Goal: Obtain resource: Obtain resource

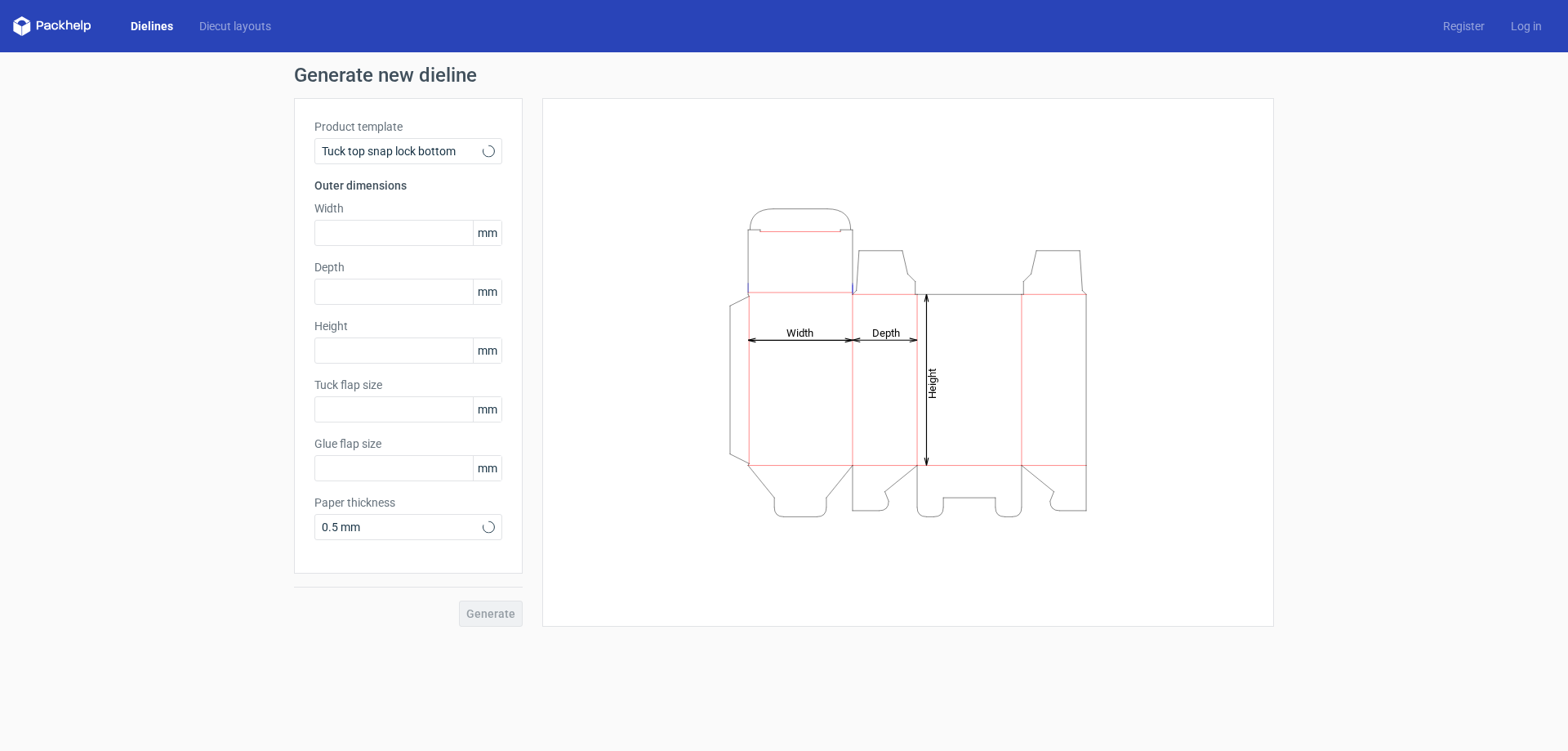
type input "15"
type input "10"
click at [448, 140] on div "Tuck top snap lock bottom" at bounding box center [408, 151] width 188 height 27
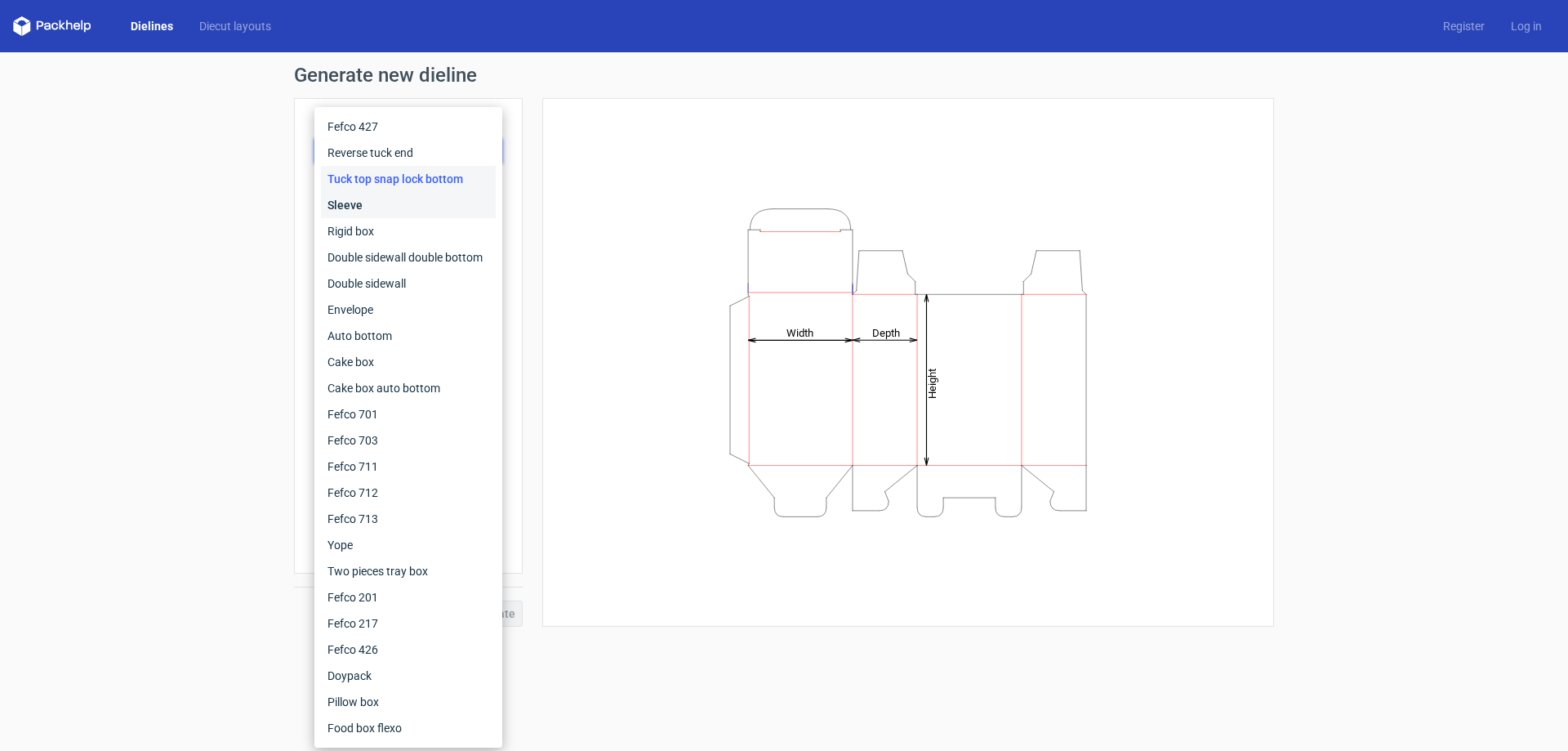
click at [374, 201] on div "Sleeve" at bounding box center [408, 205] width 175 height 27
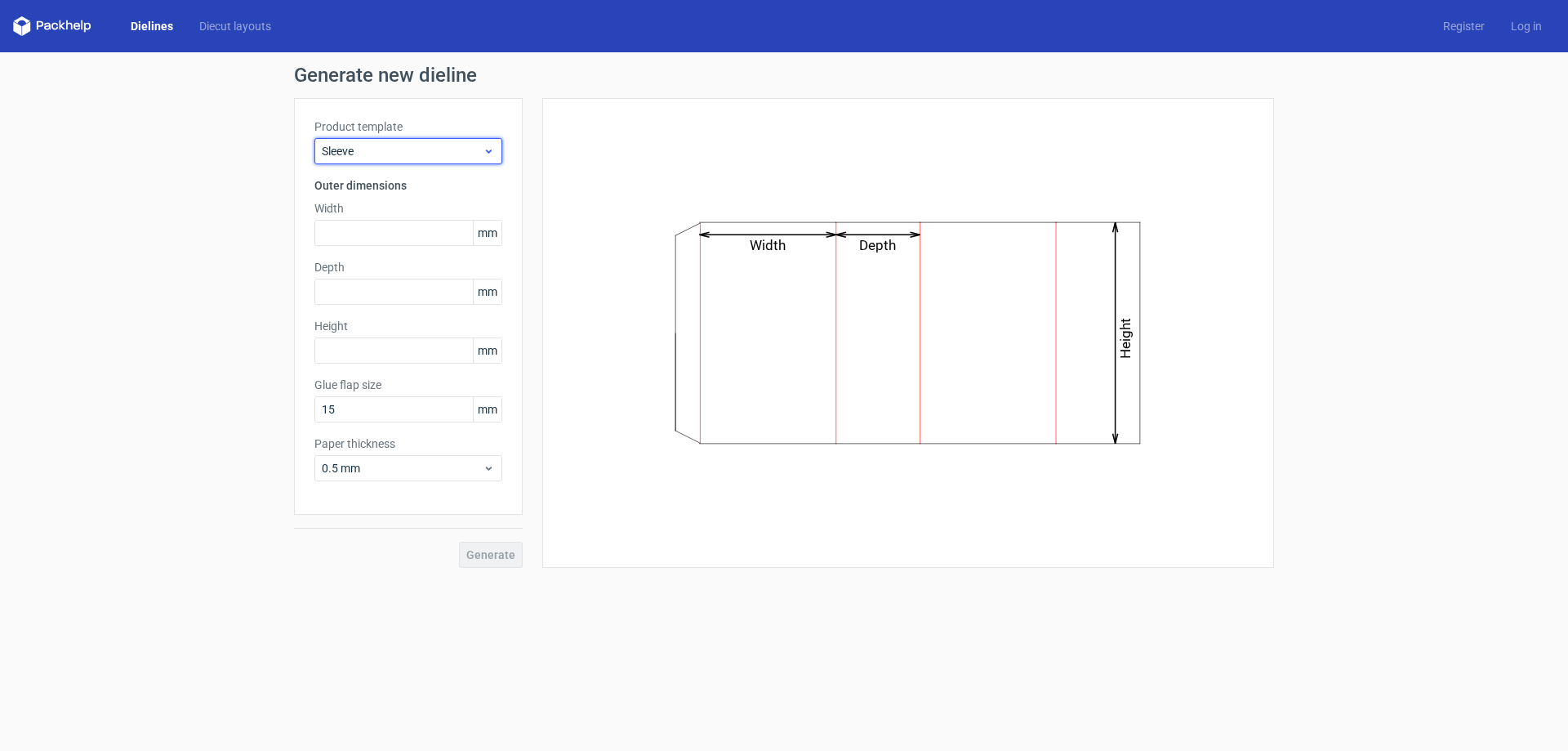
click at [443, 153] on span "Sleeve" at bounding box center [402, 151] width 161 height 16
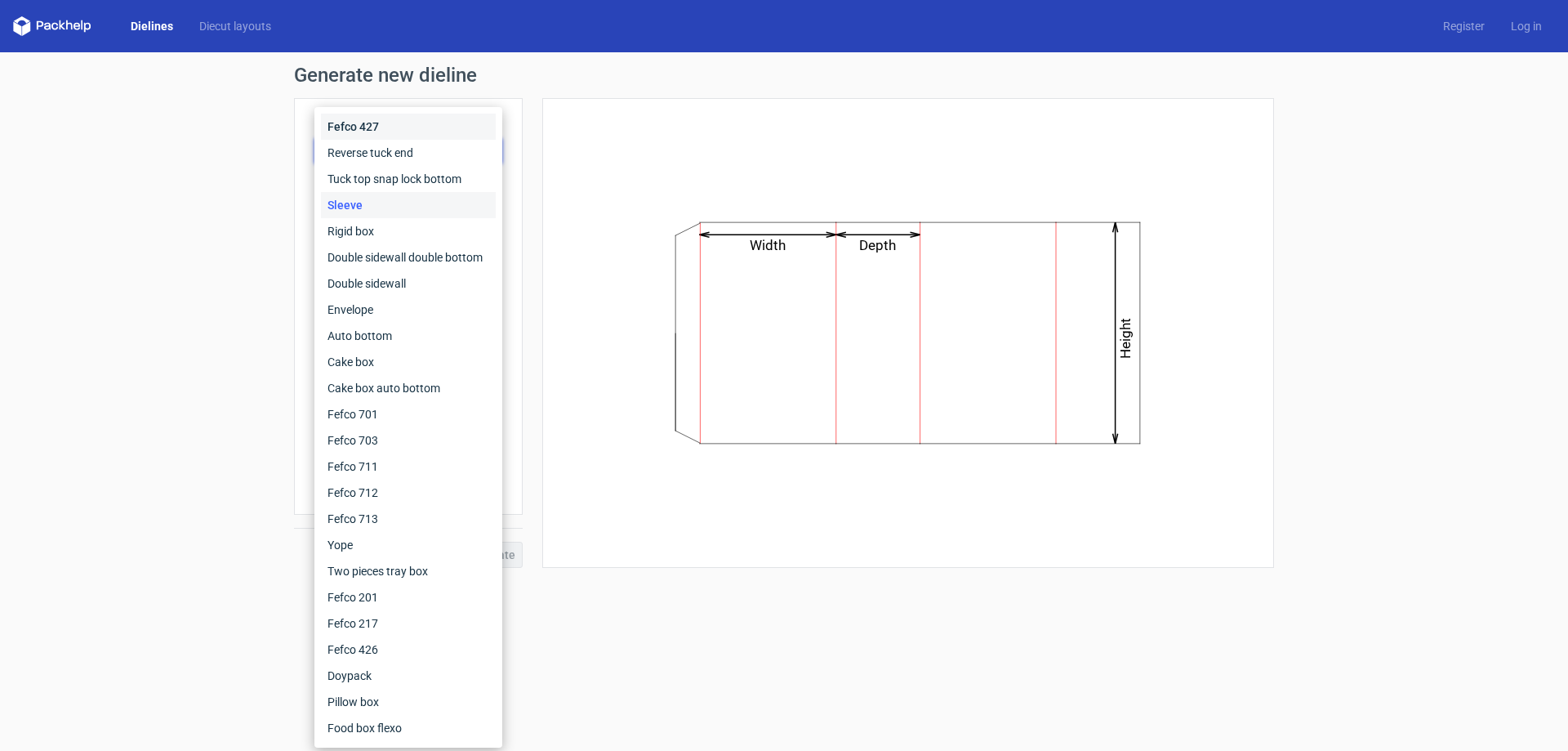
click at [427, 135] on div "Fefco 427" at bounding box center [408, 127] width 175 height 27
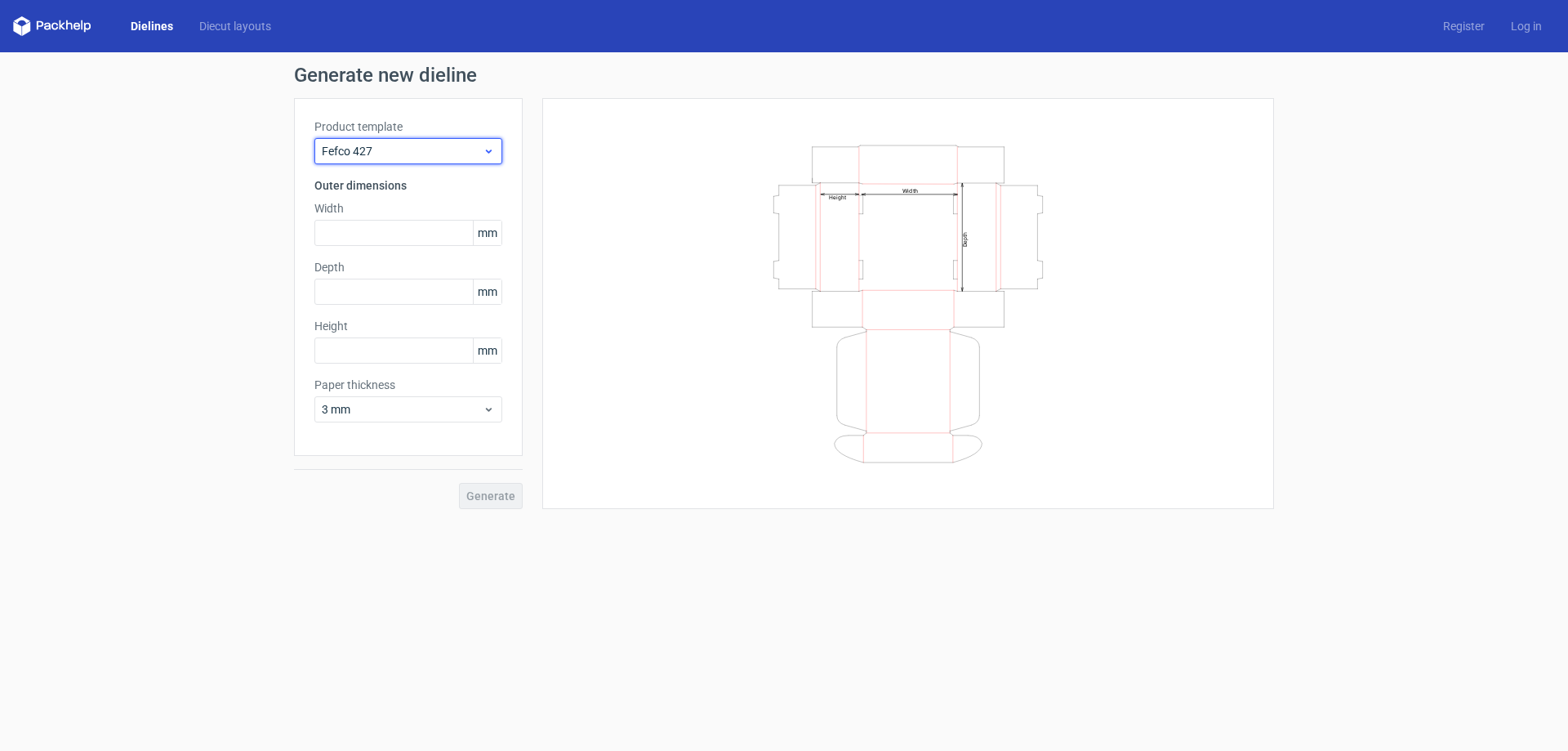
click at [430, 149] on span "Fefco 427" at bounding box center [402, 151] width 161 height 16
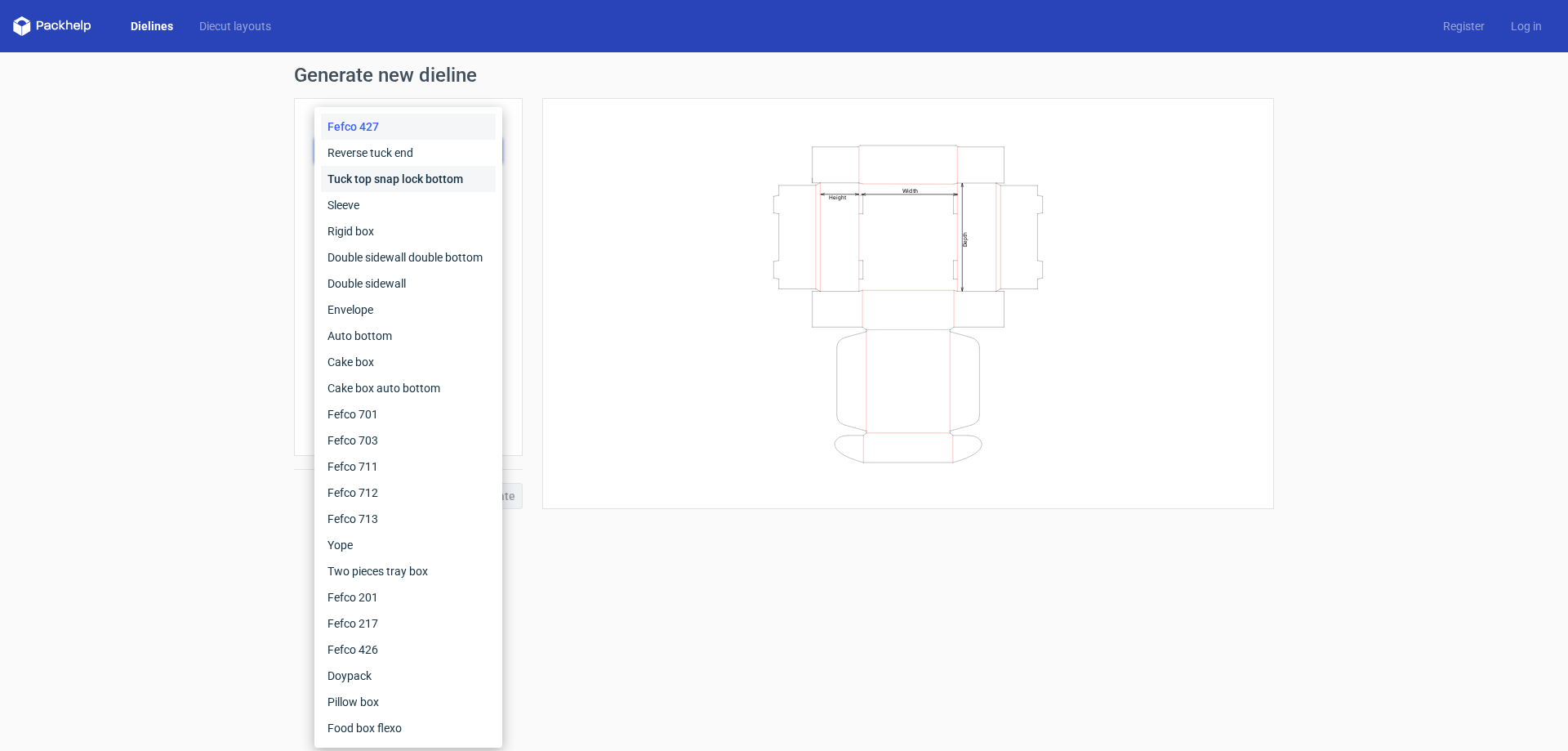
click at [434, 191] on div "Tuck top snap lock bottom" at bounding box center [408, 179] width 175 height 27
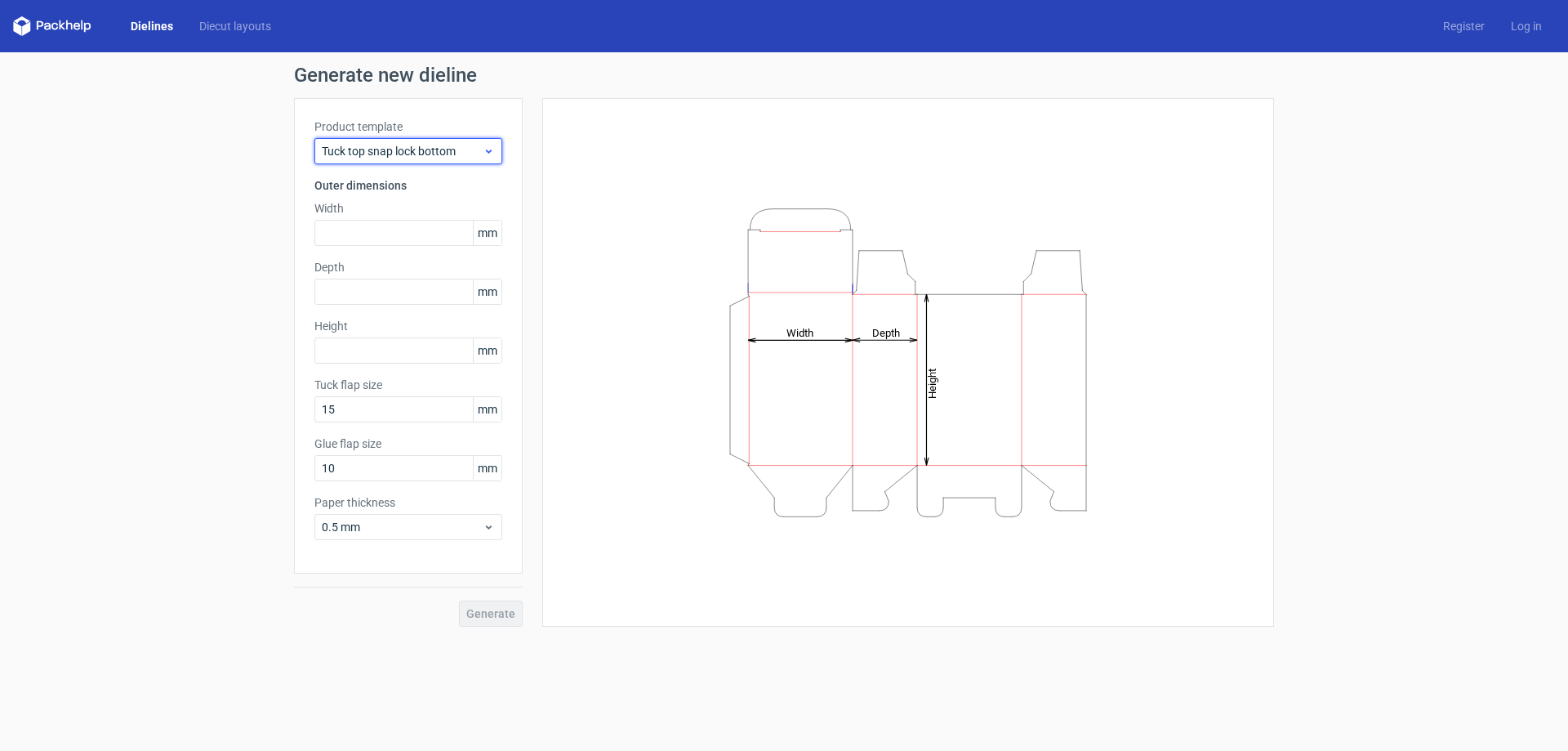
click at [434, 144] on span "Tuck top snap lock bottom" at bounding box center [402, 151] width 161 height 16
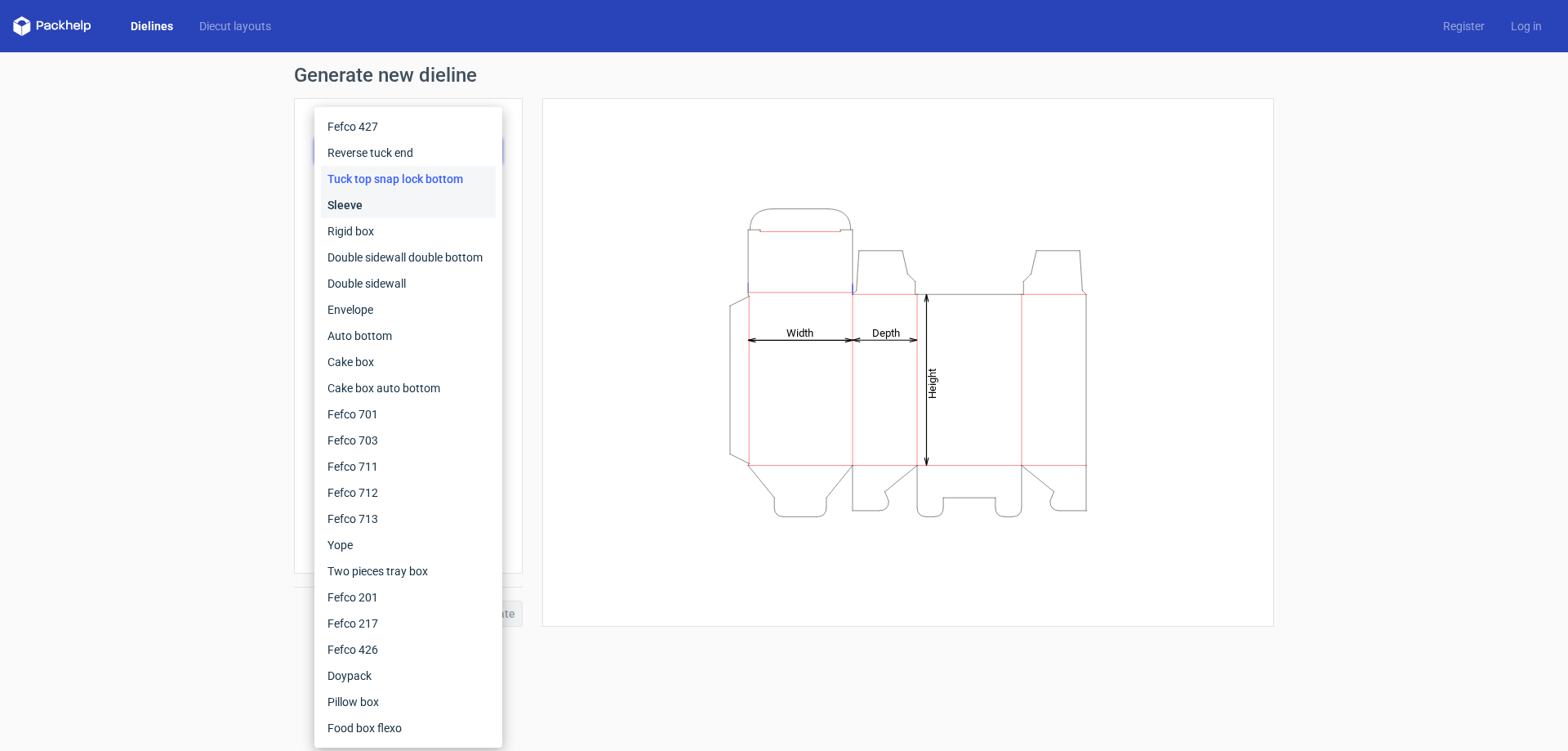
click at [417, 201] on div "Sleeve" at bounding box center [408, 205] width 175 height 27
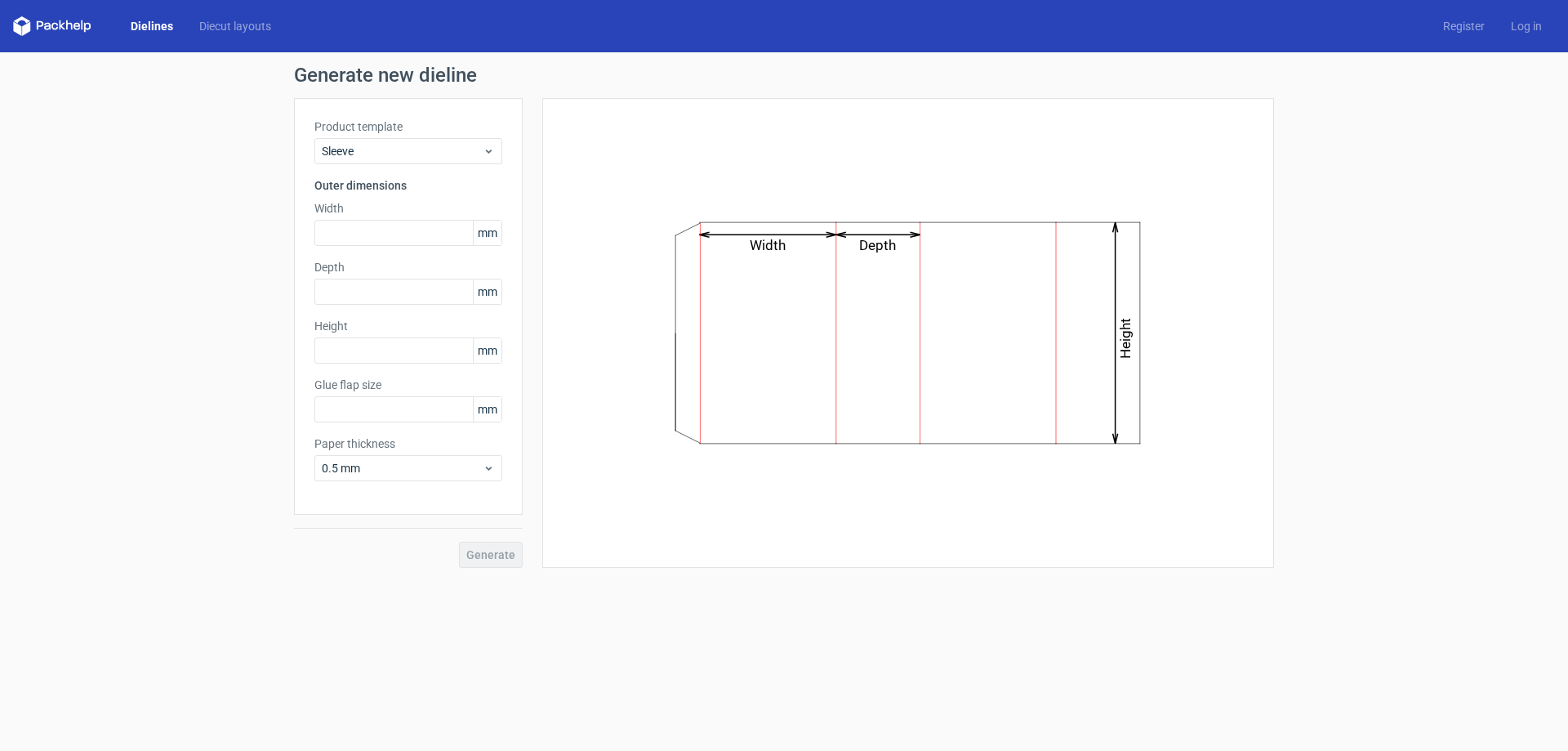
type input "15"
click at [417, 152] on span "Sleeve" at bounding box center [402, 151] width 161 height 16
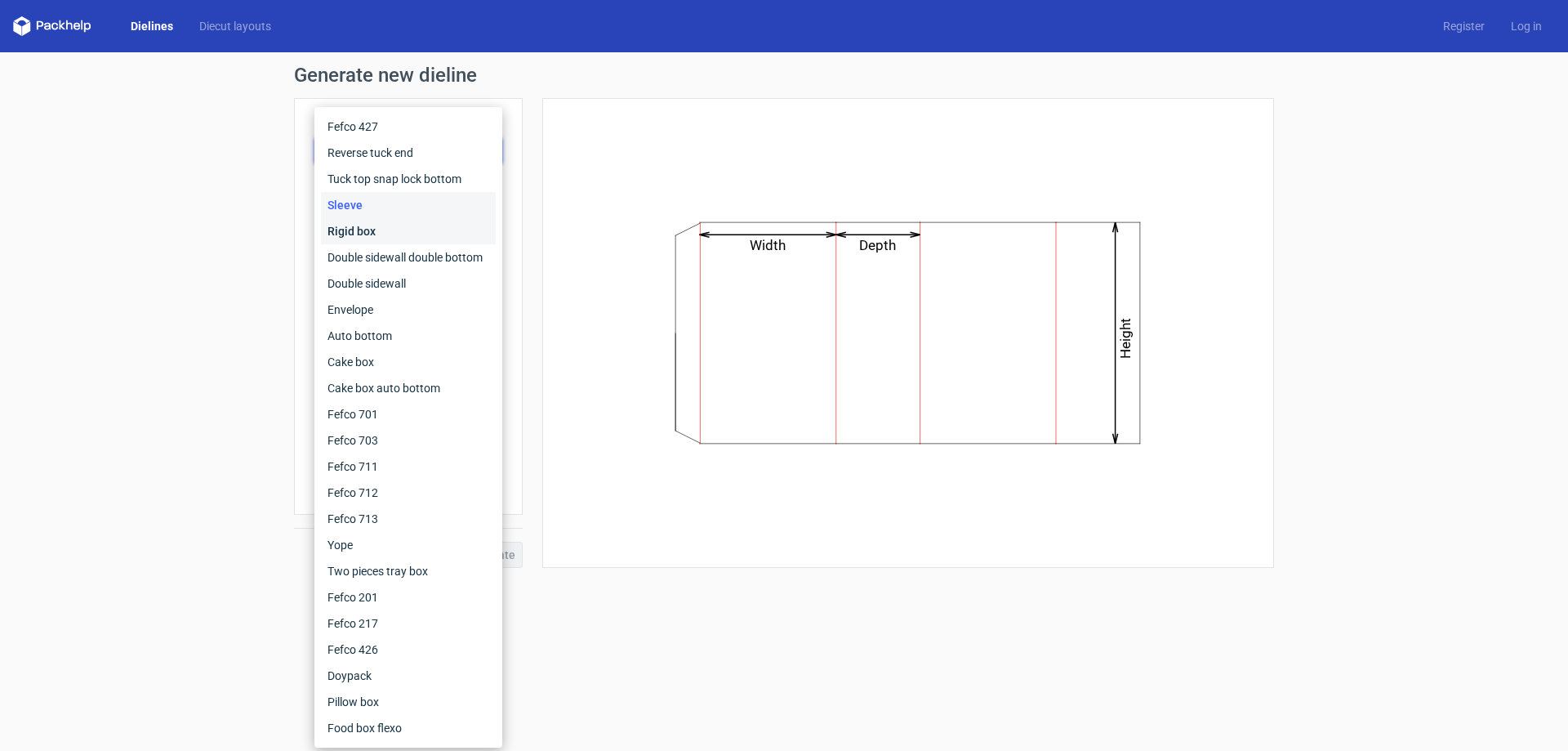
click at [408, 220] on div "Rigid box" at bounding box center [408, 231] width 175 height 27
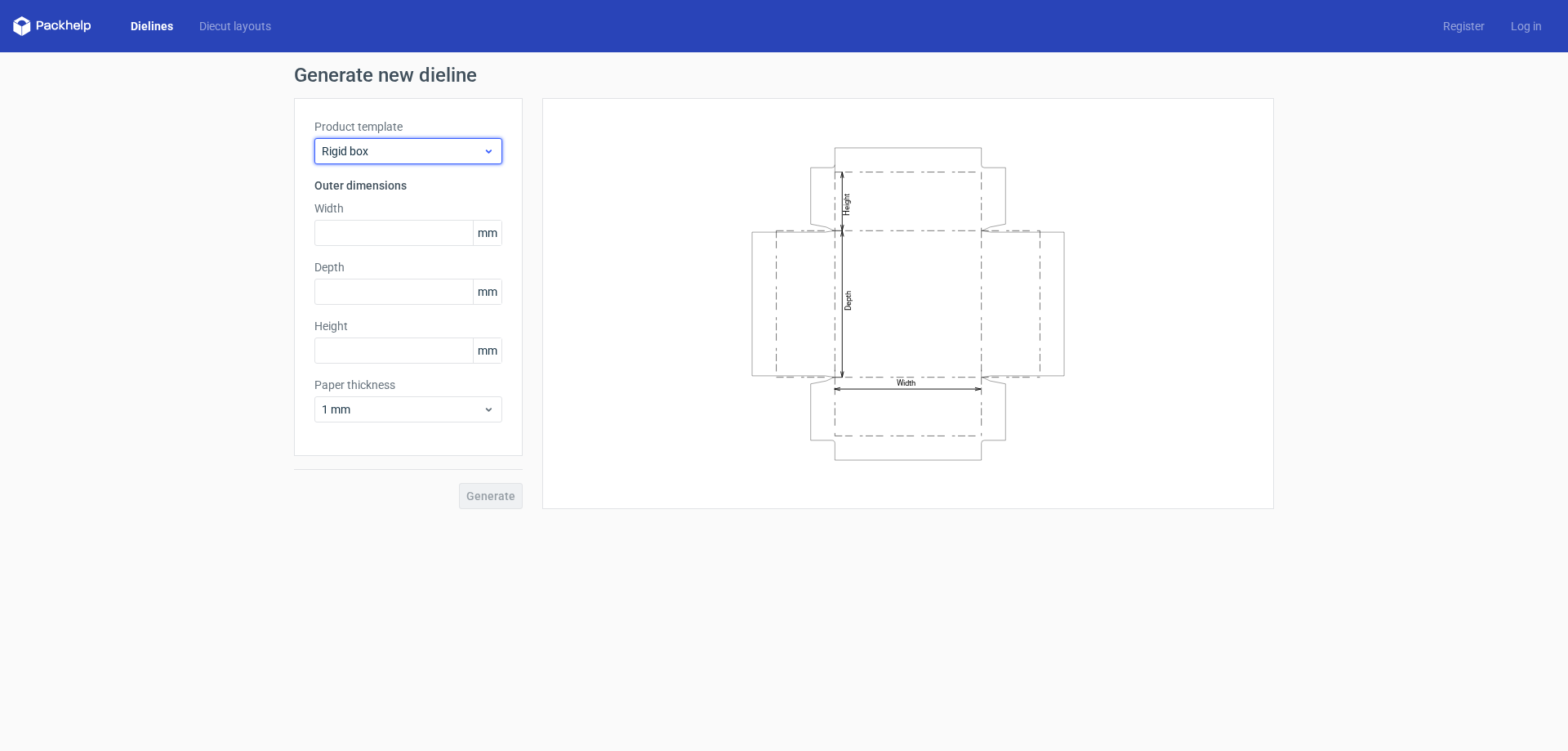
click at [419, 146] on span "Rigid box" at bounding box center [402, 151] width 161 height 16
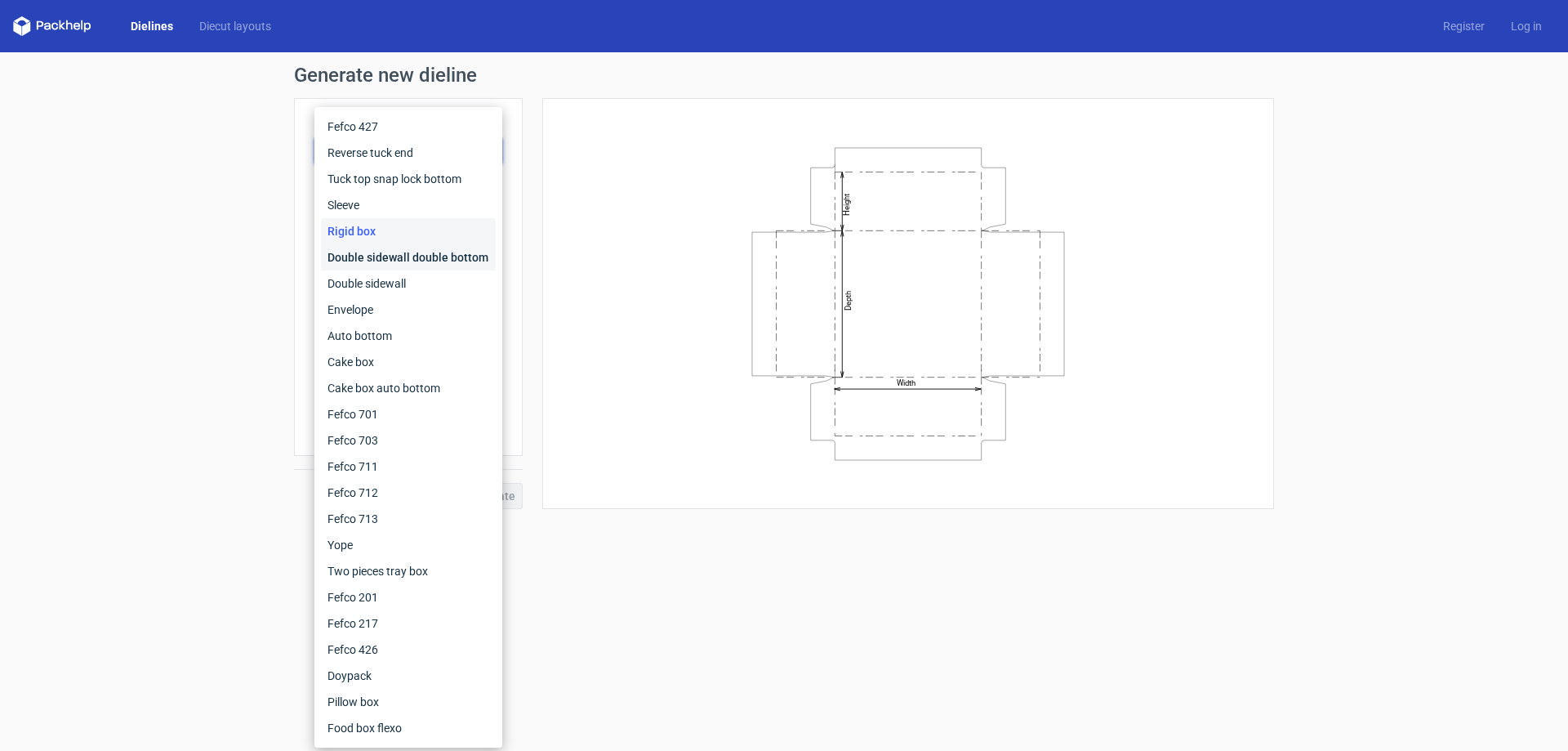
click at [404, 254] on div "Double sidewall double bottom" at bounding box center [408, 257] width 175 height 27
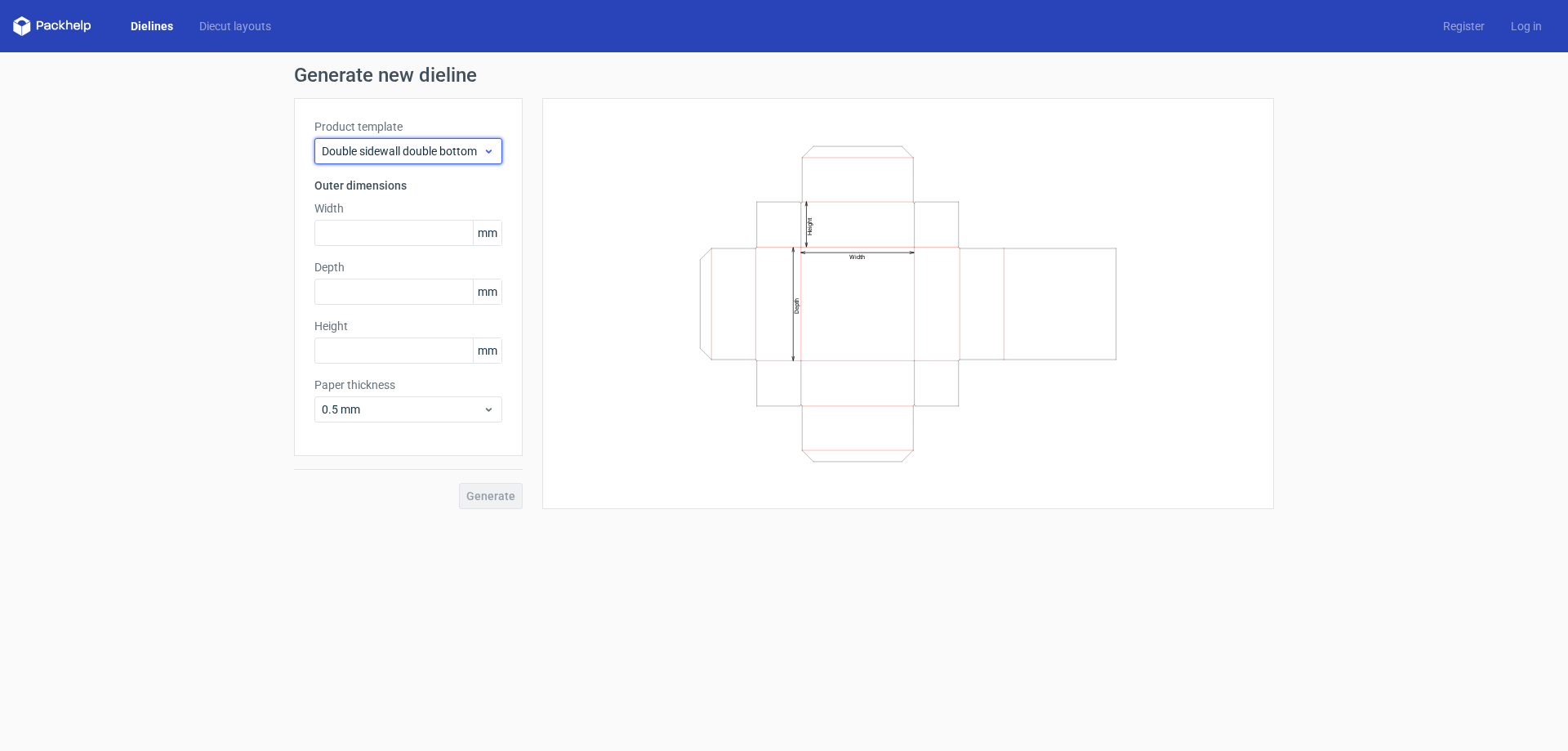
click at [430, 147] on span "Double sidewall double bottom" at bounding box center [402, 151] width 161 height 16
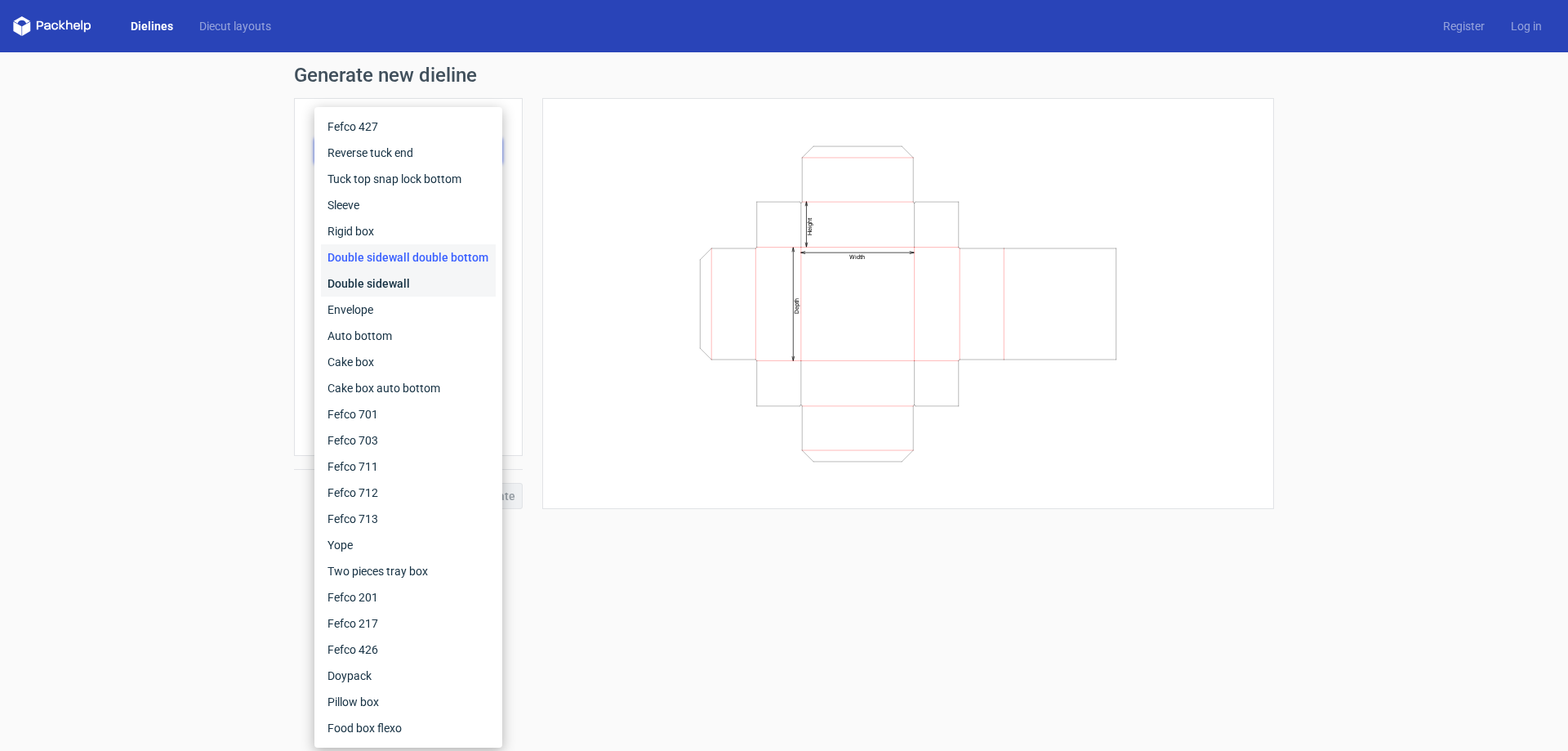
click at [398, 276] on div "Double sidewall" at bounding box center [408, 284] width 175 height 27
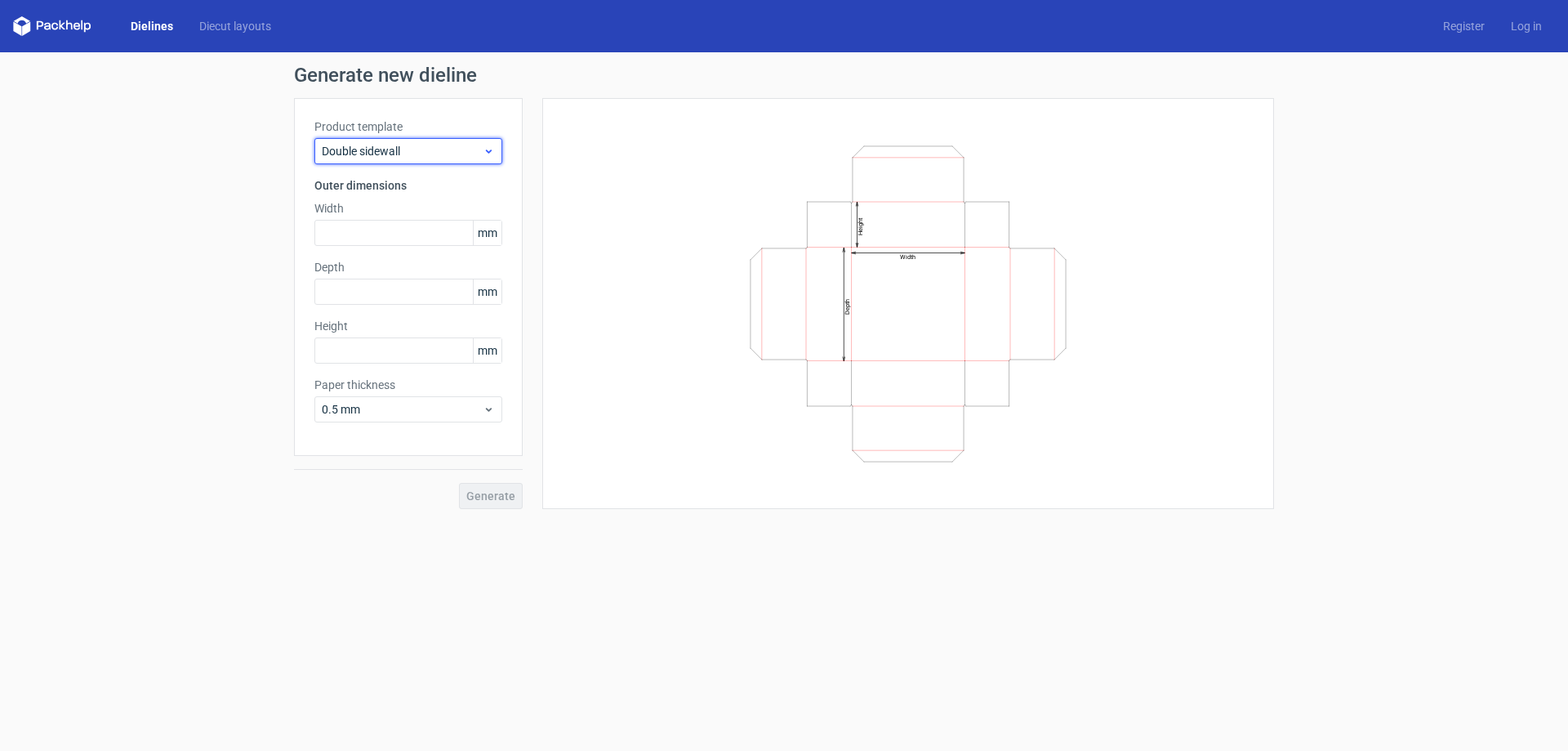
click at [423, 148] on span "Double sidewall" at bounding box center [402, 151] width 161 height 16
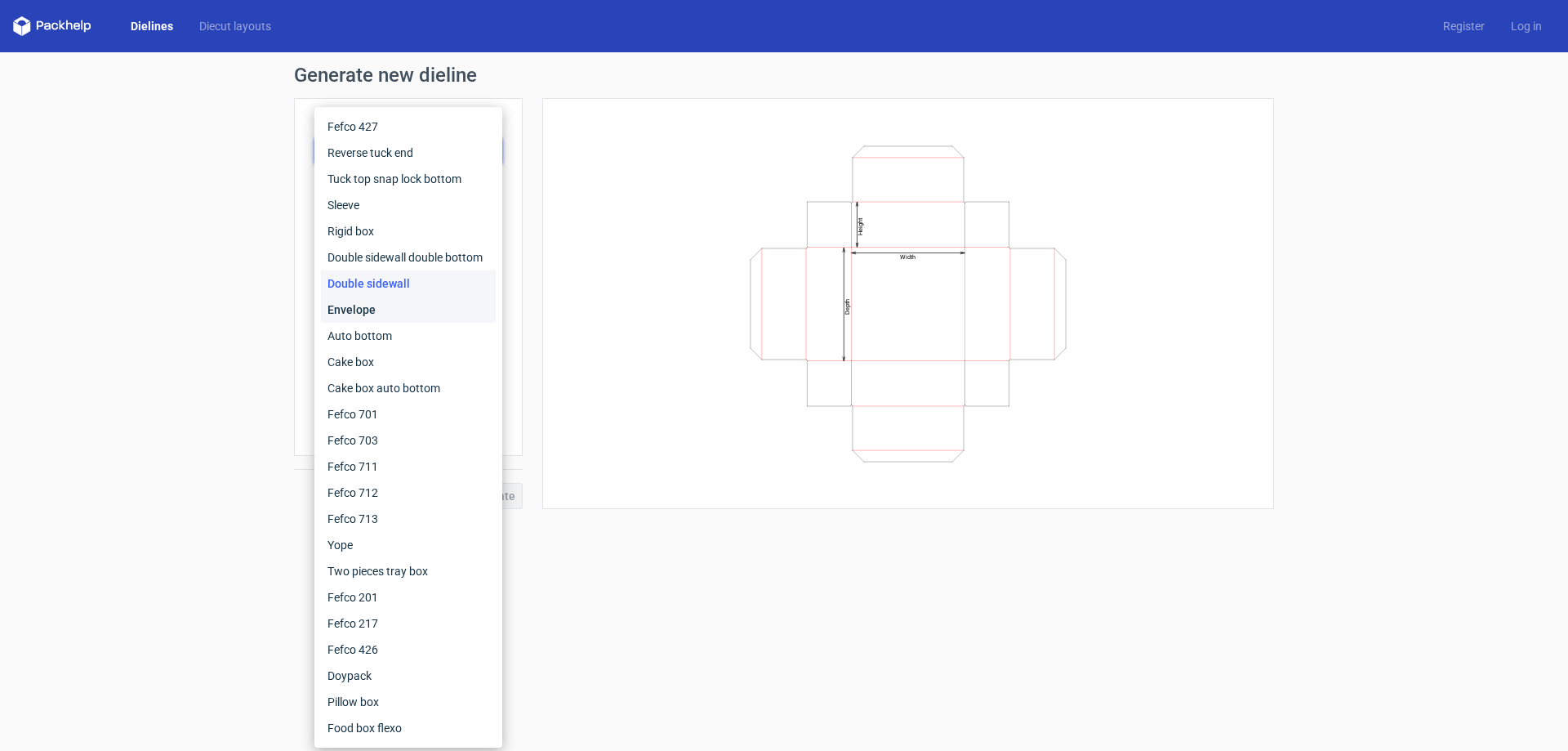
click at [399, 300] on div "Envelope" at bounding box center [408, 310] width 175 height 27
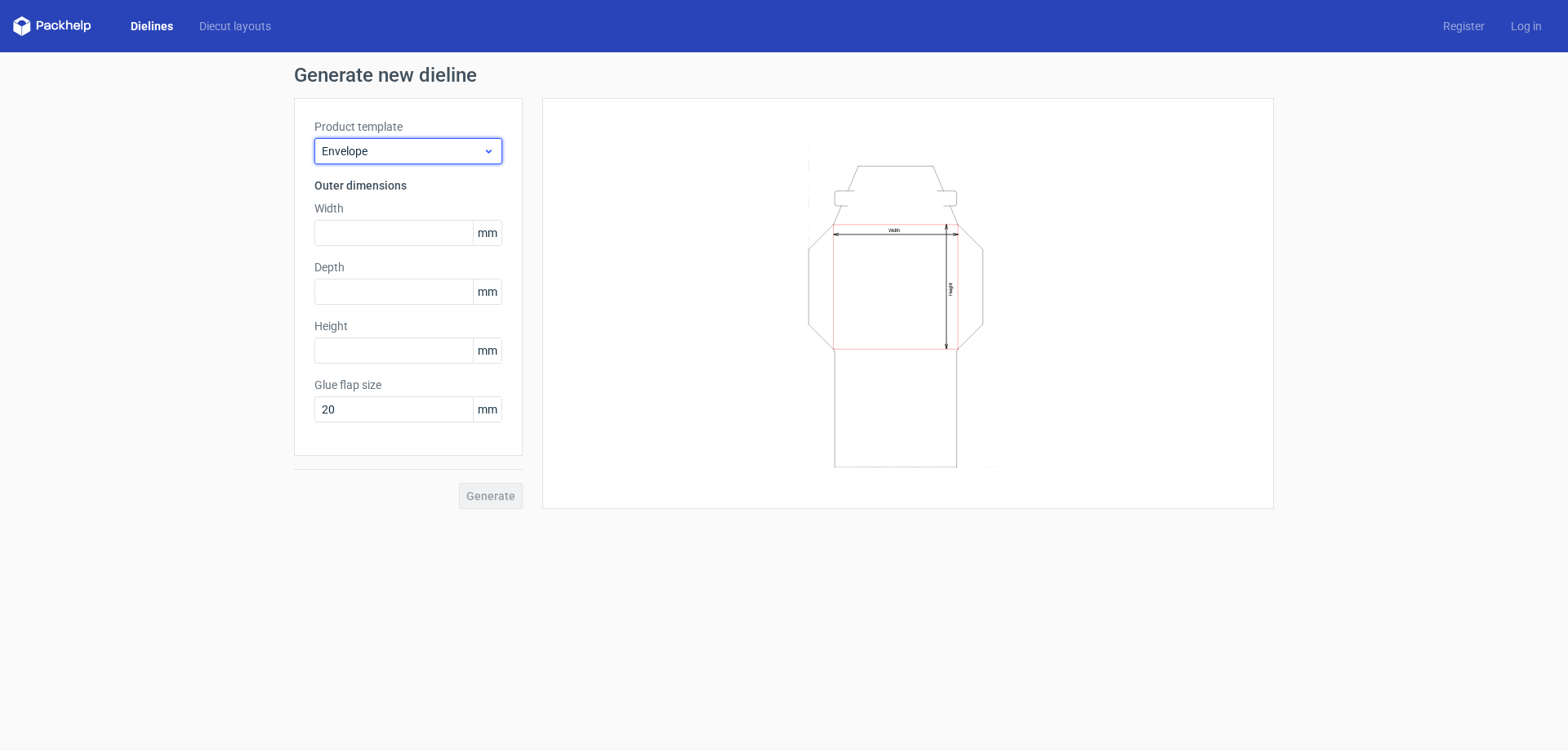
click at [424, 148] on span "Envelope" at bounding box center [402, 151] width 161 height 16
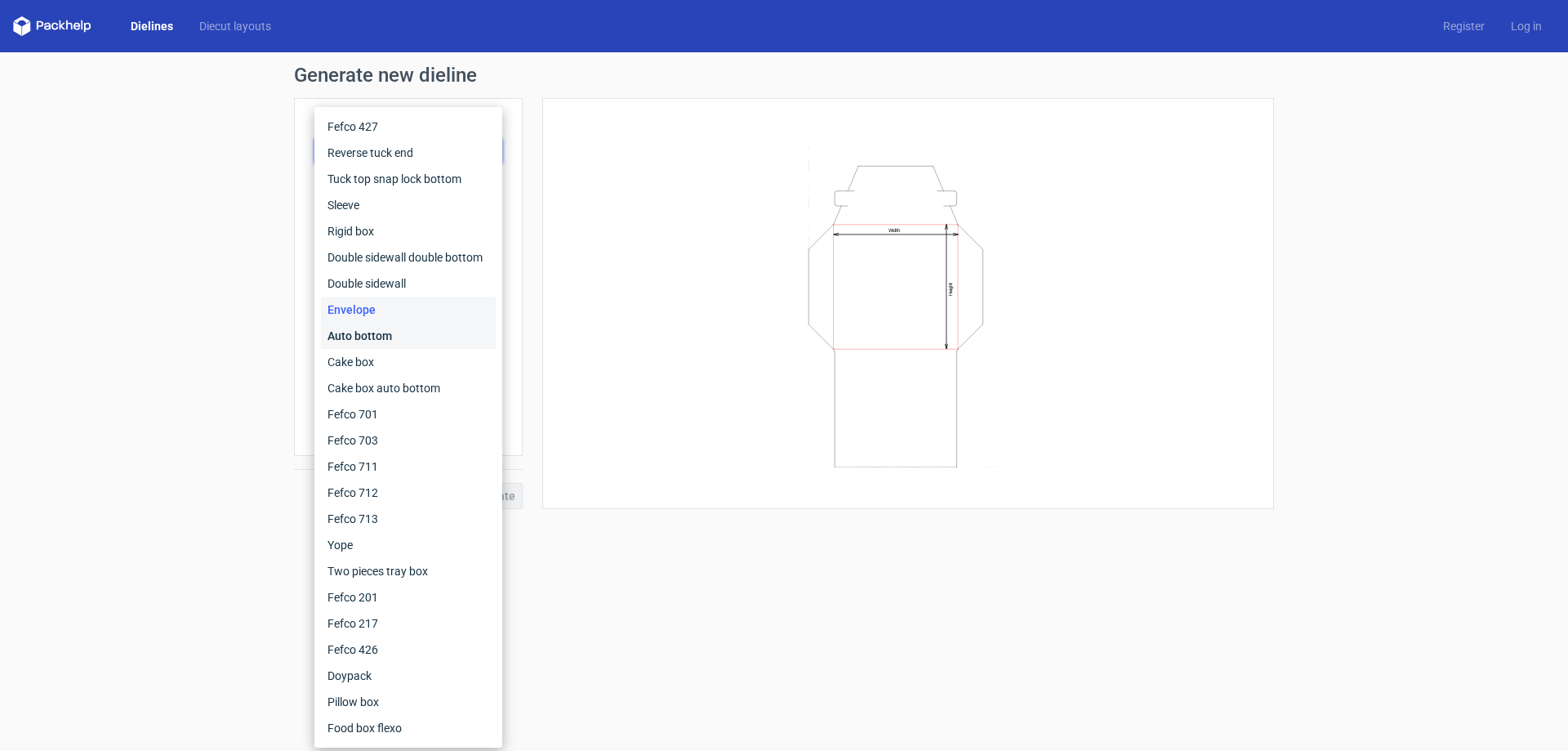
click at [391, 335] on div "Auto bottom" at bounding box center [408, 336] width 175 height 27
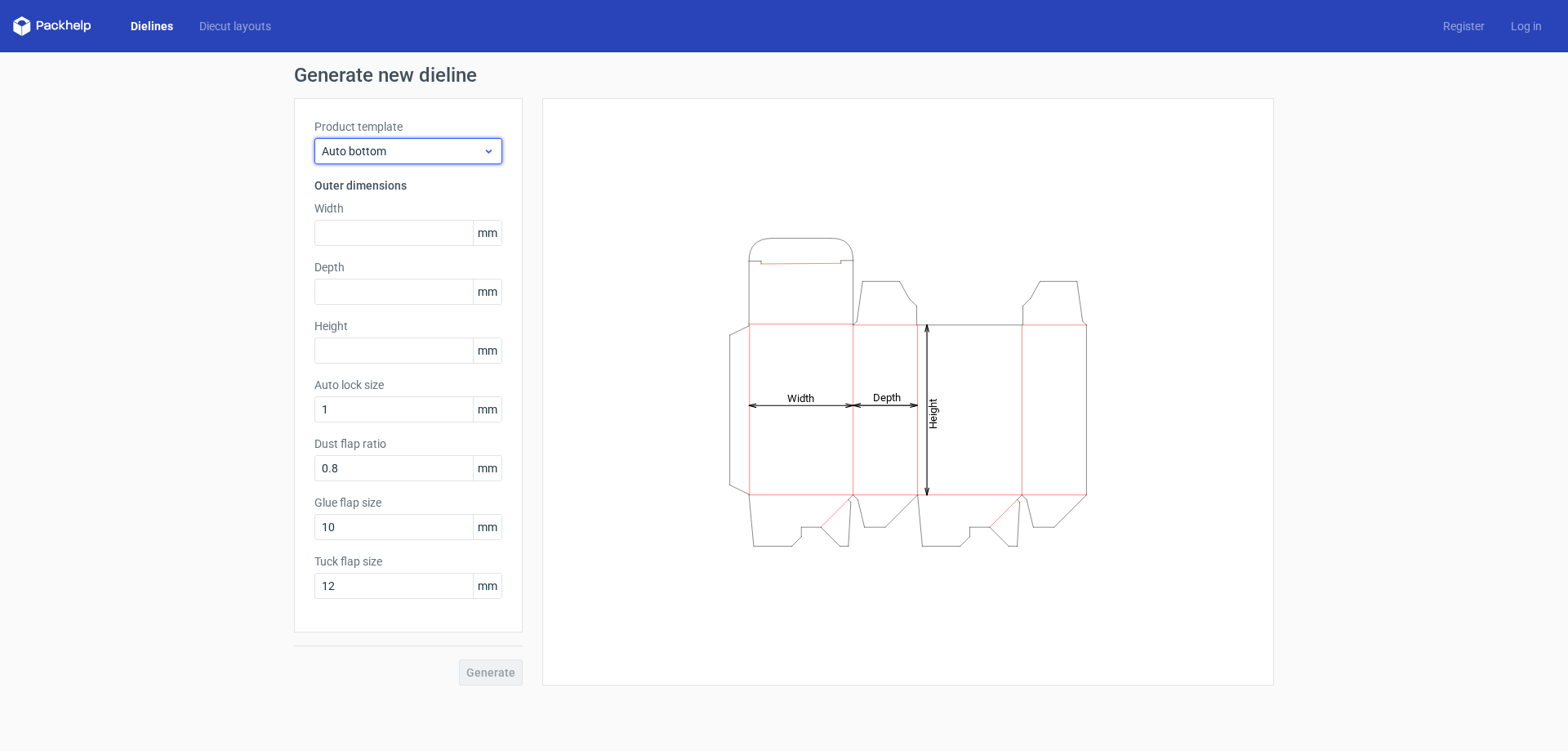
click at [405, 148] on span "Auto bottom" at bounding box center [402, 151] width 161 height 16
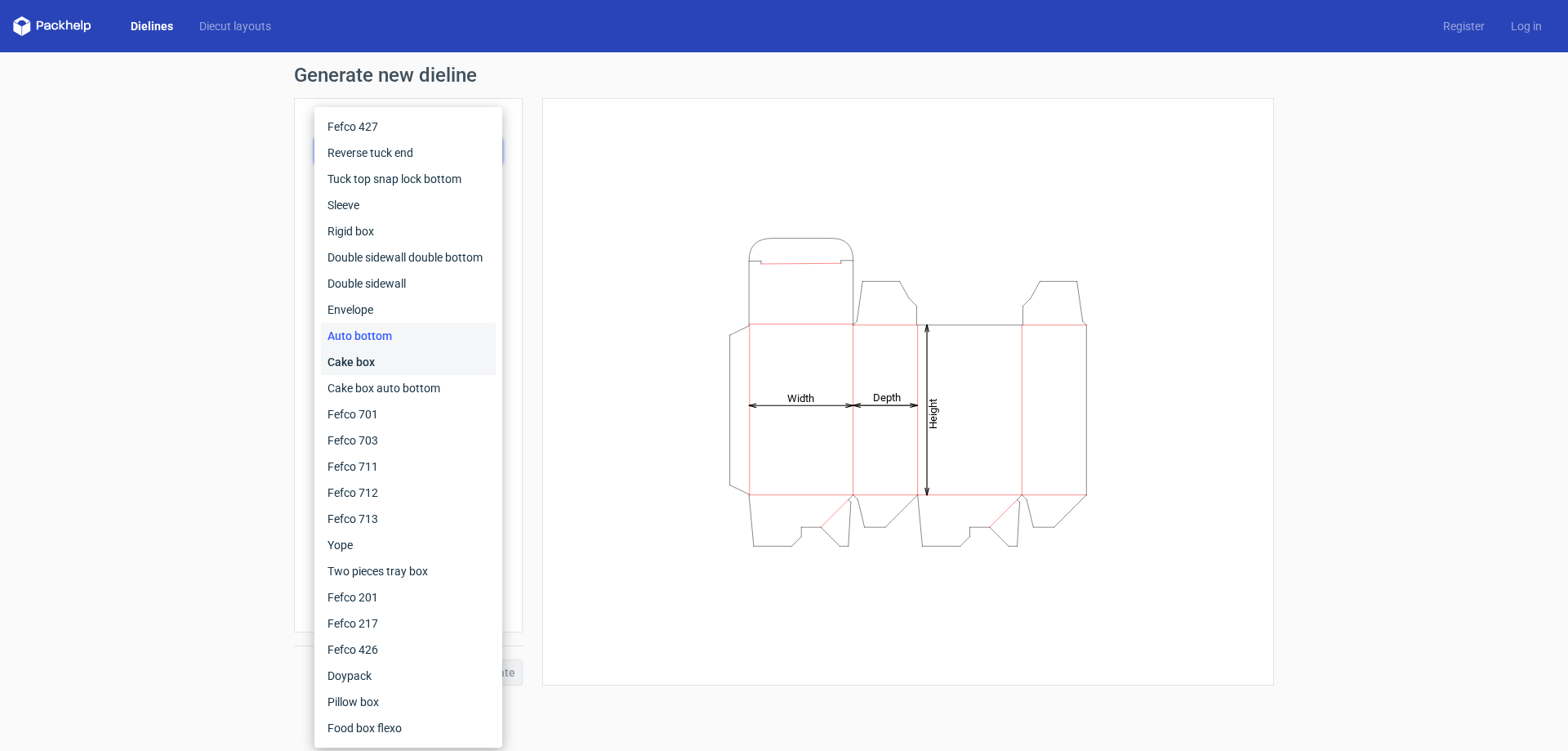
click at [385, 353] on div "Cake box" at bounding box center [408, 362] width 175 height 27
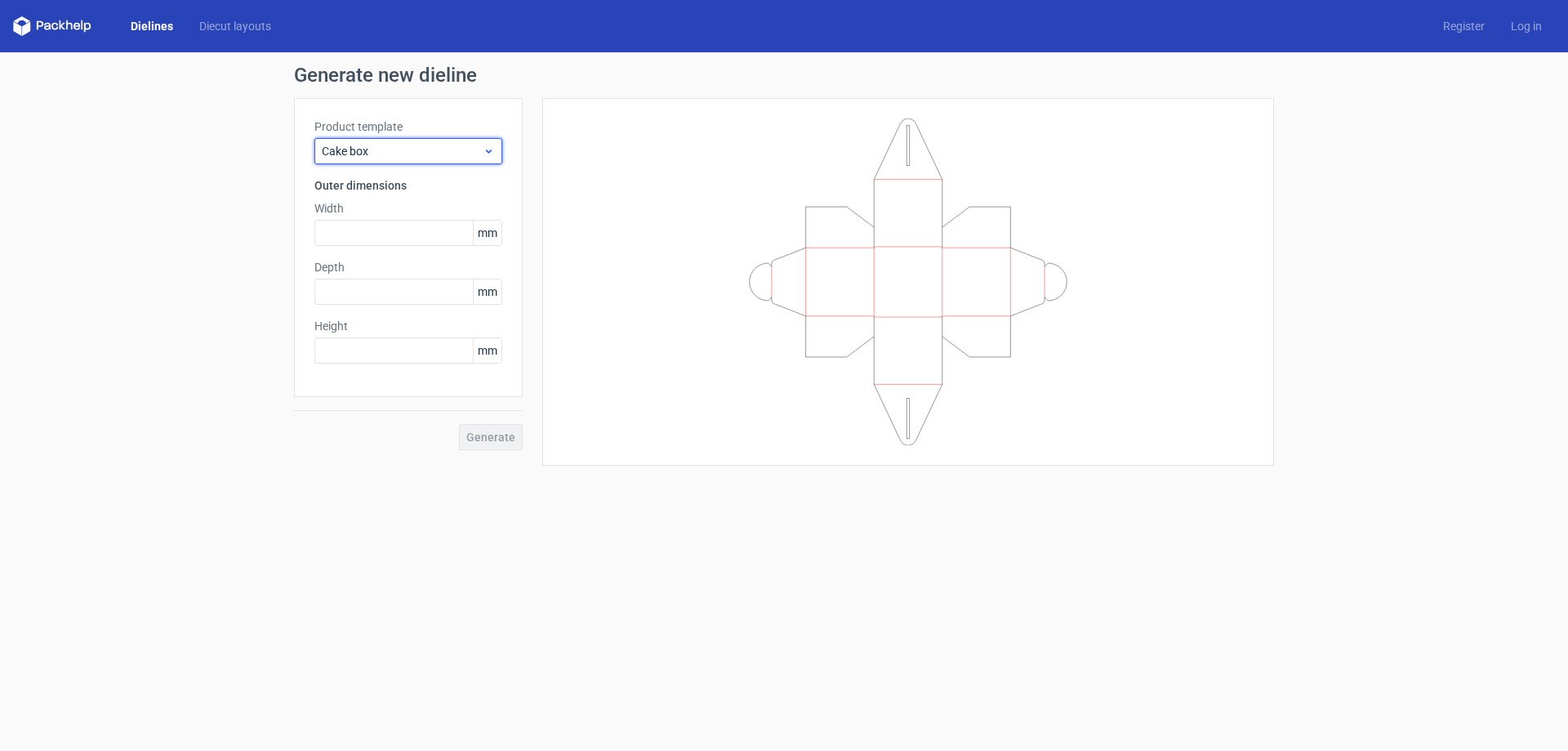
click at [393, 152] on span "Cake box" at bounding box center [402, 151] width 161 height 16
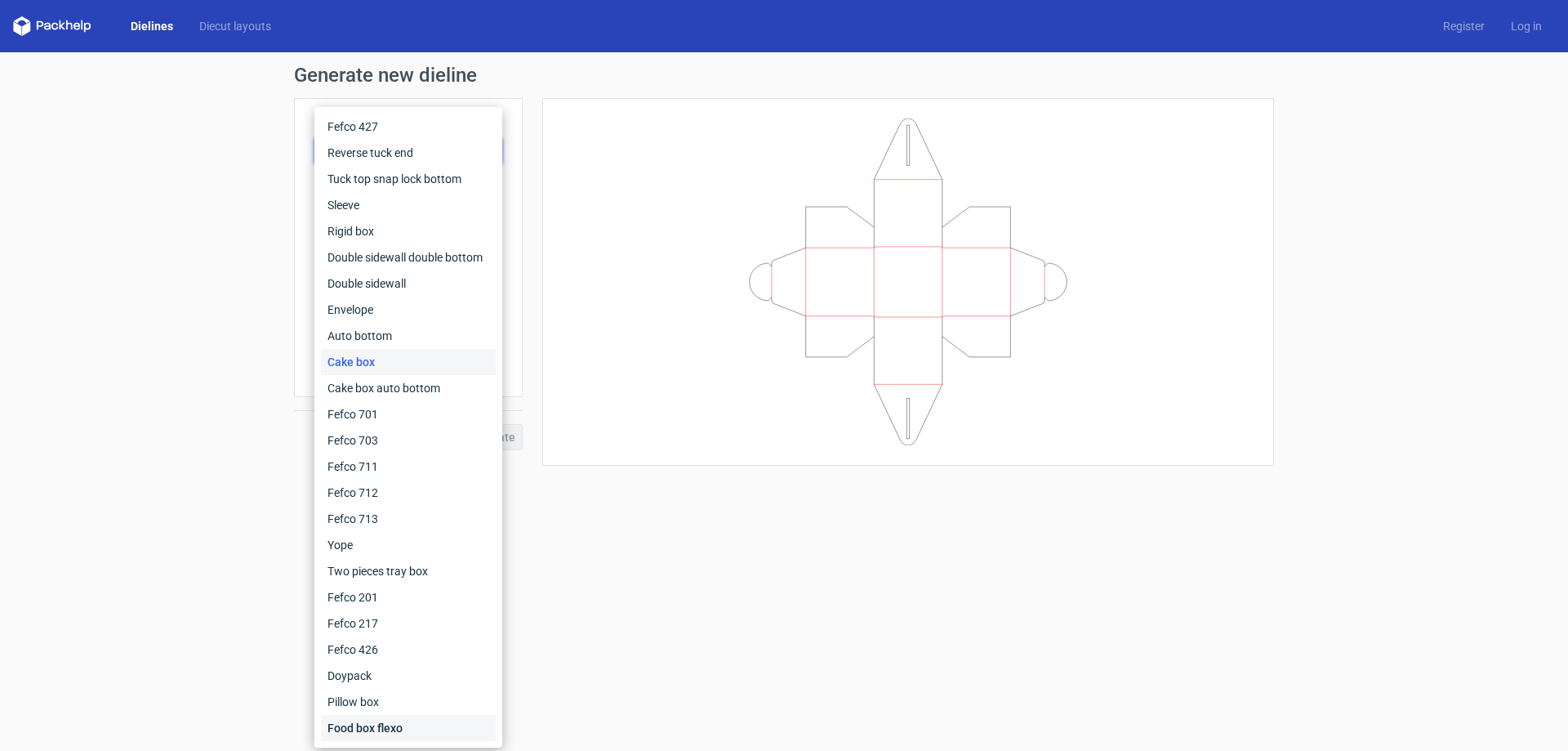
click at [389, 731] on div "Food box flexo" at bounding box center [408, 728] width 175 height 27
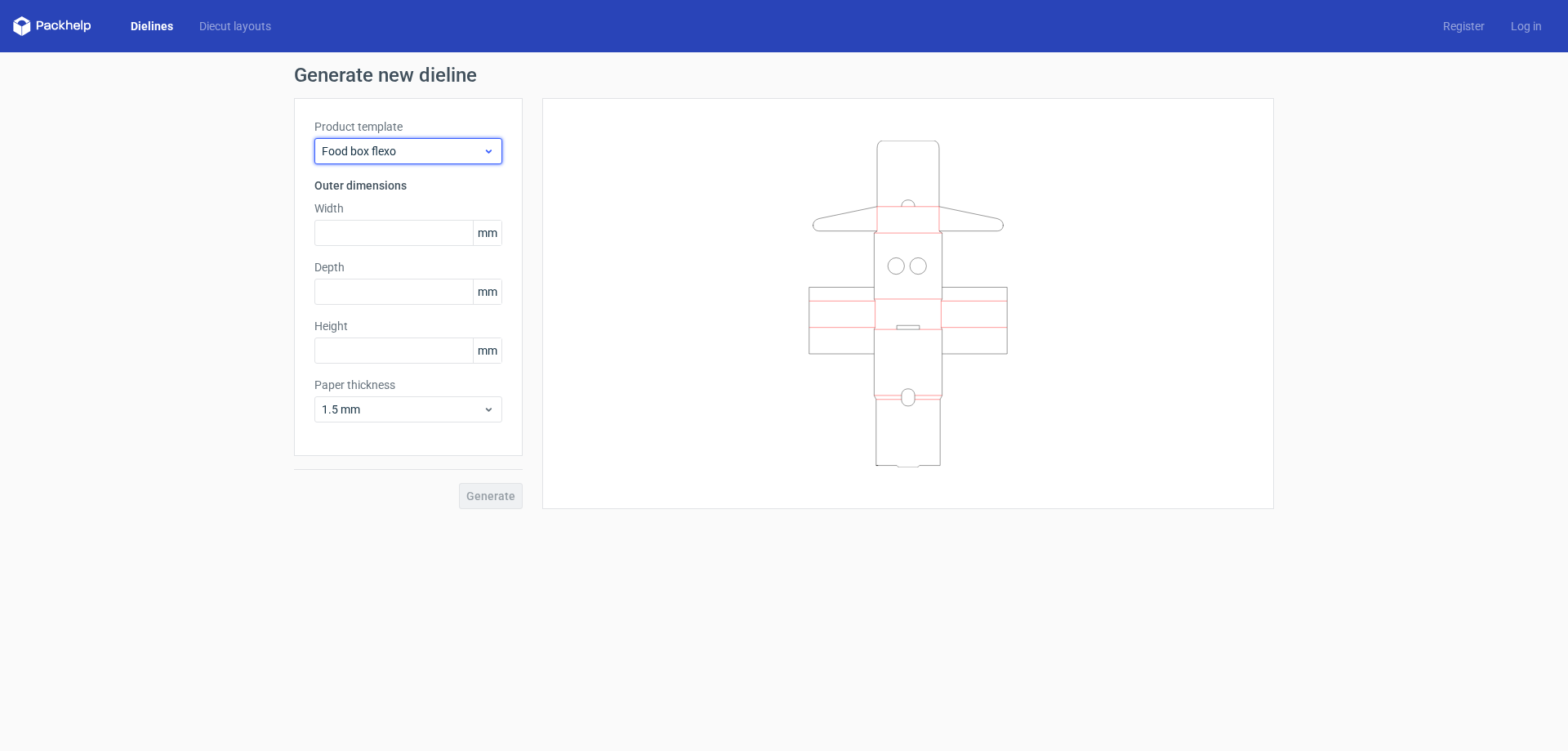
click at [409, 148] on span "Food box flexo" at bounding box center [402, 151] width 161 height 16
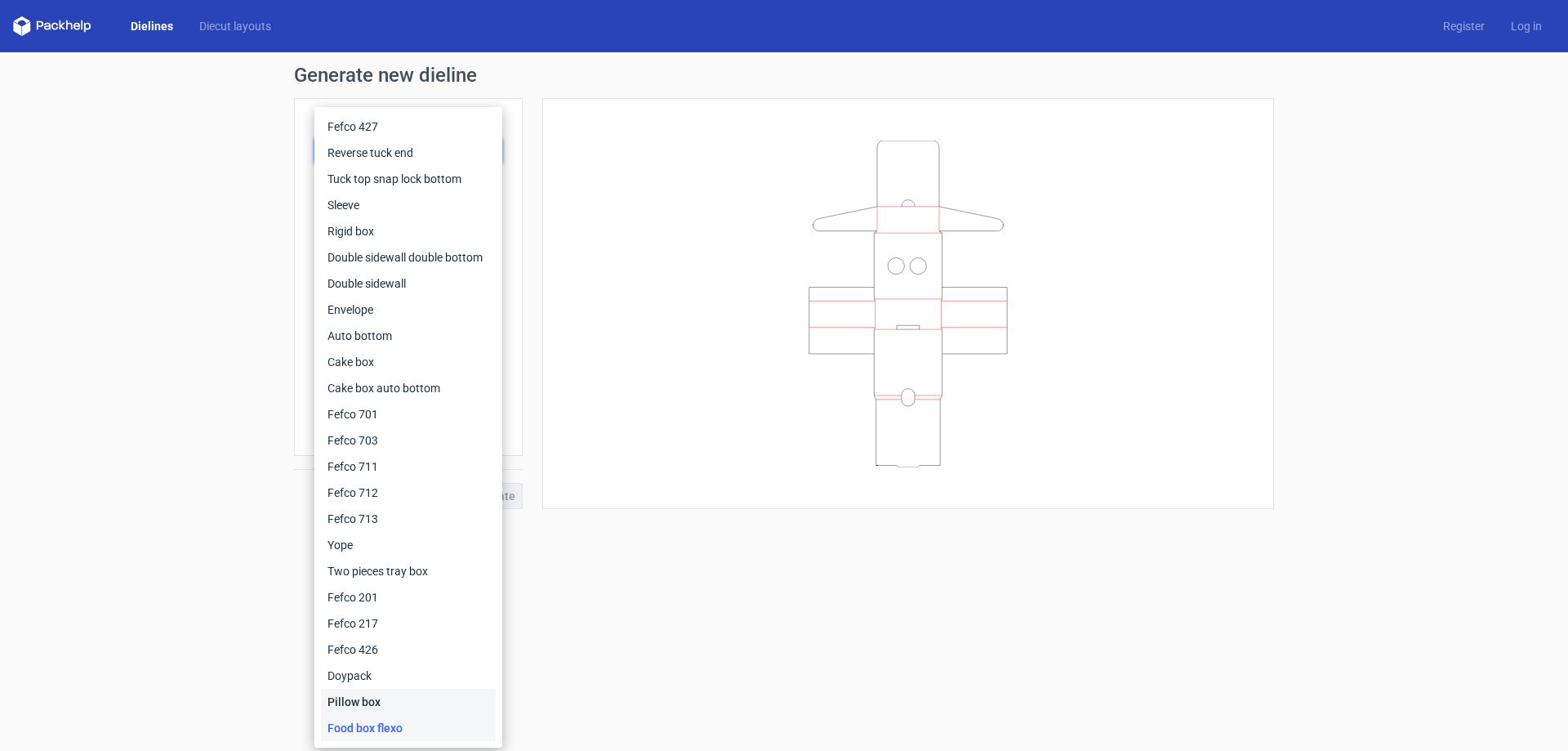
click at [453, 694] on div "Pillow box" at bounding box center [408, 702] width 175 height 27
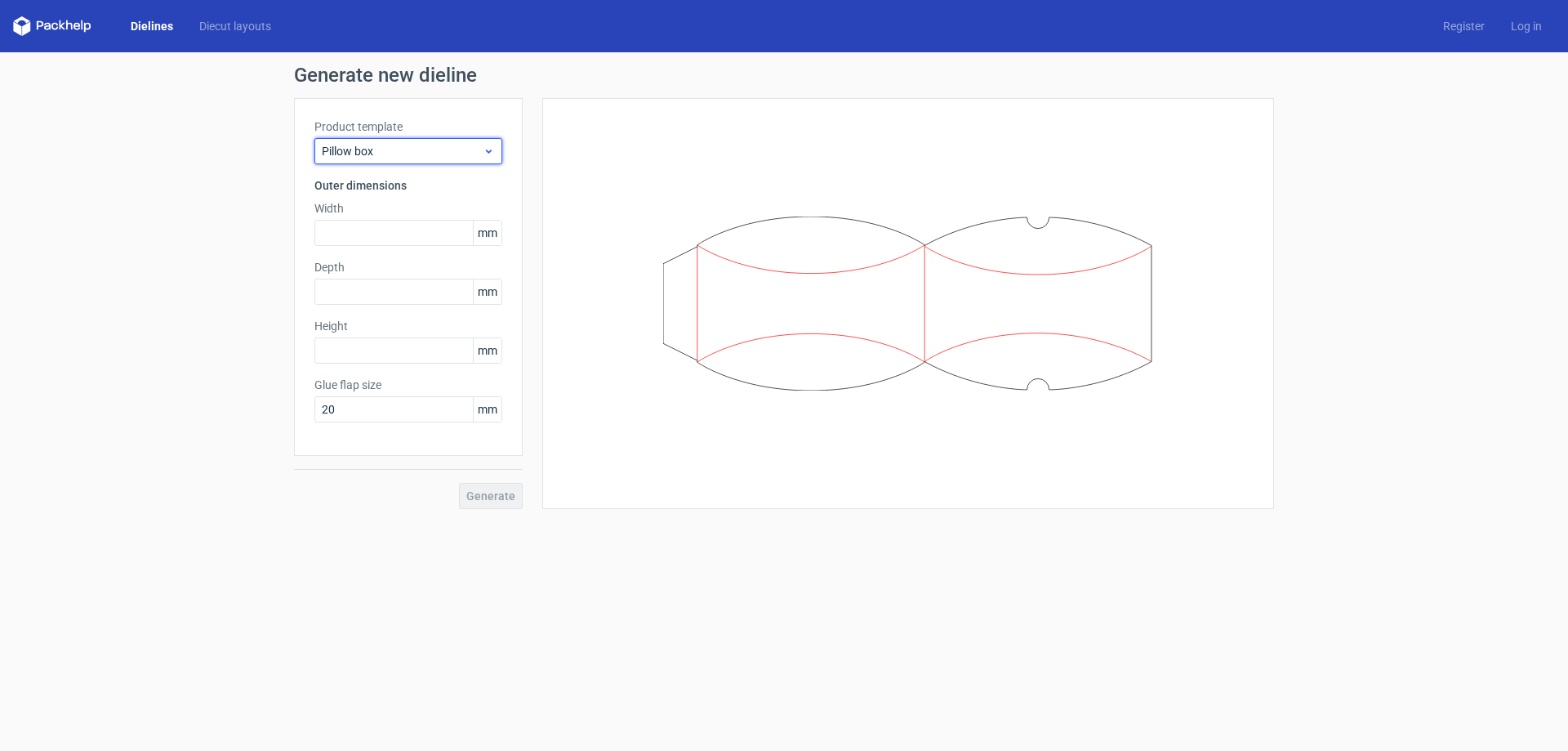
click at [422, 148] on span "Pillow box" at bounding box center [402, 151] width 161 height 16
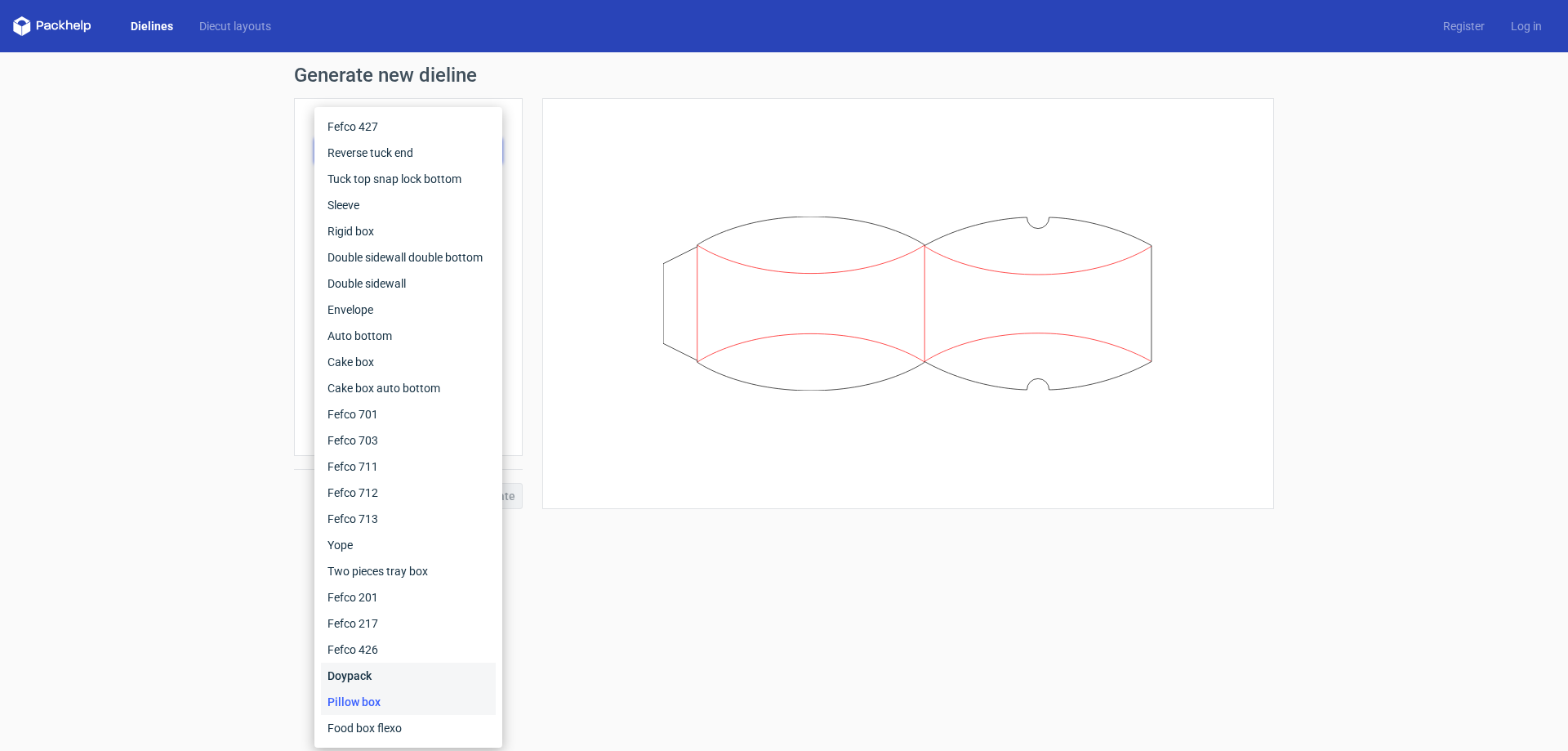
click at [394, 665] on div "Doypack" at bounding box center [408, 676] width 175 height 27
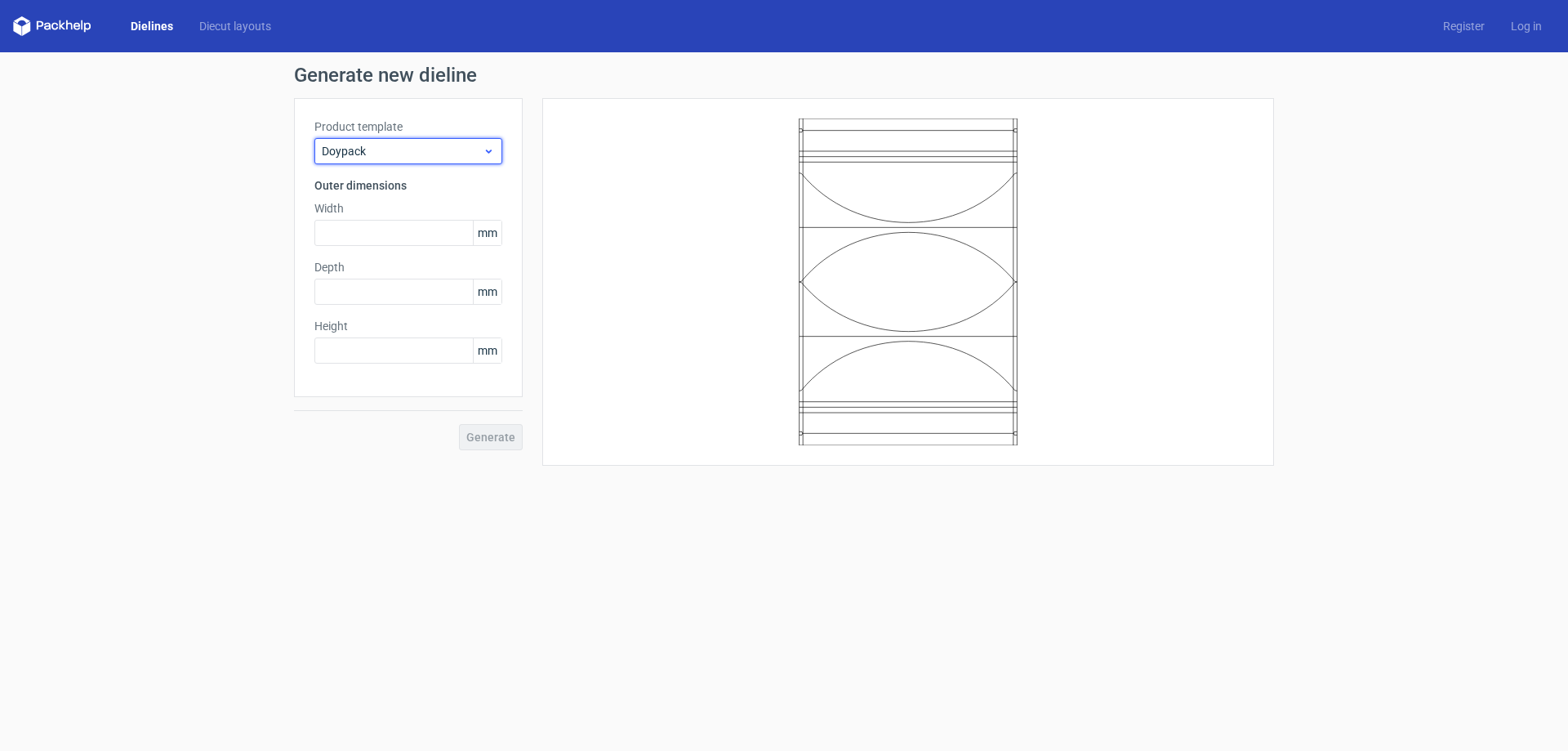
click at [379, 146] on span "Doypack" at bounding box center [402, 151] width 161 height 16
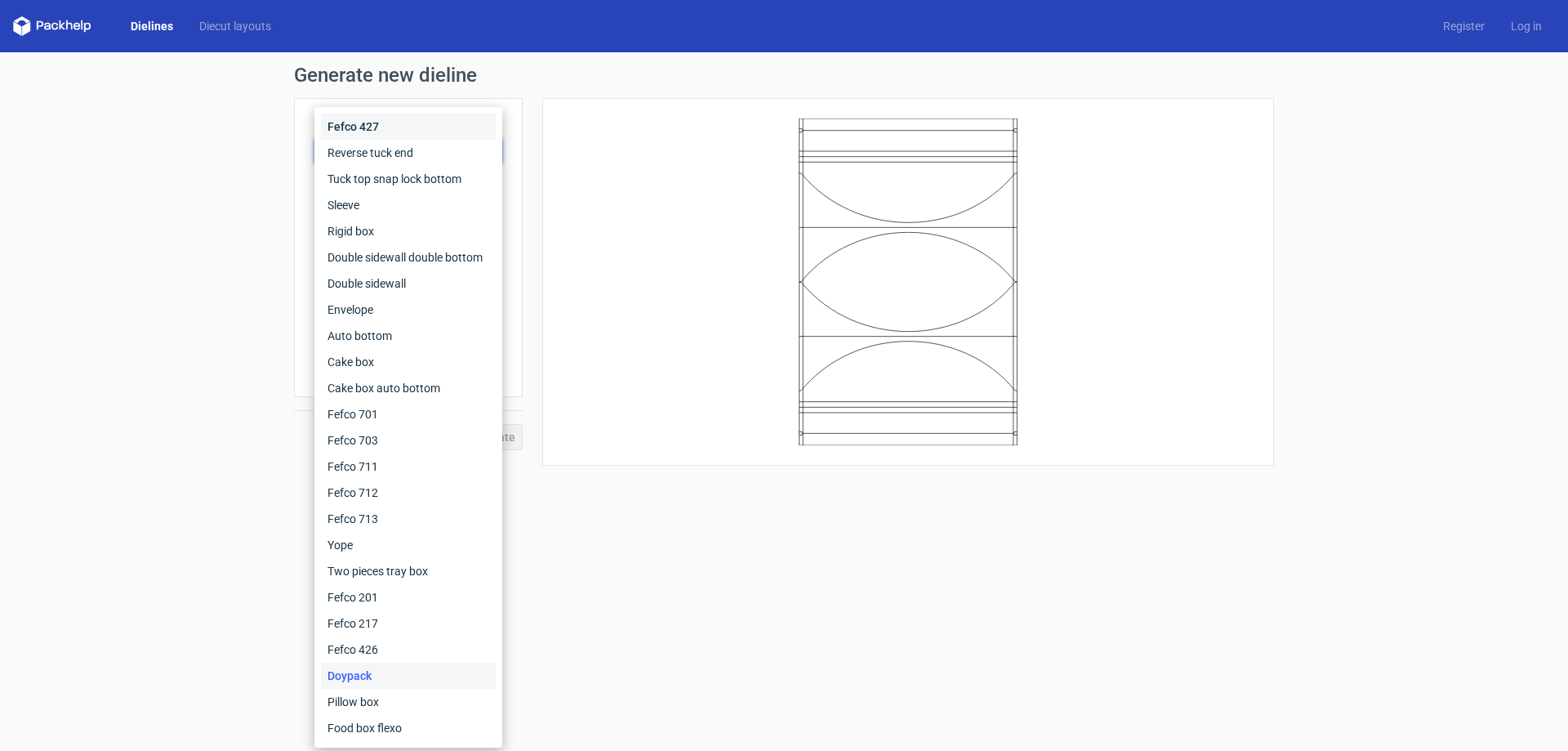
click at [369, 131] on div "Fefco 427" at bounding box center [408, 127] width 175 height 27
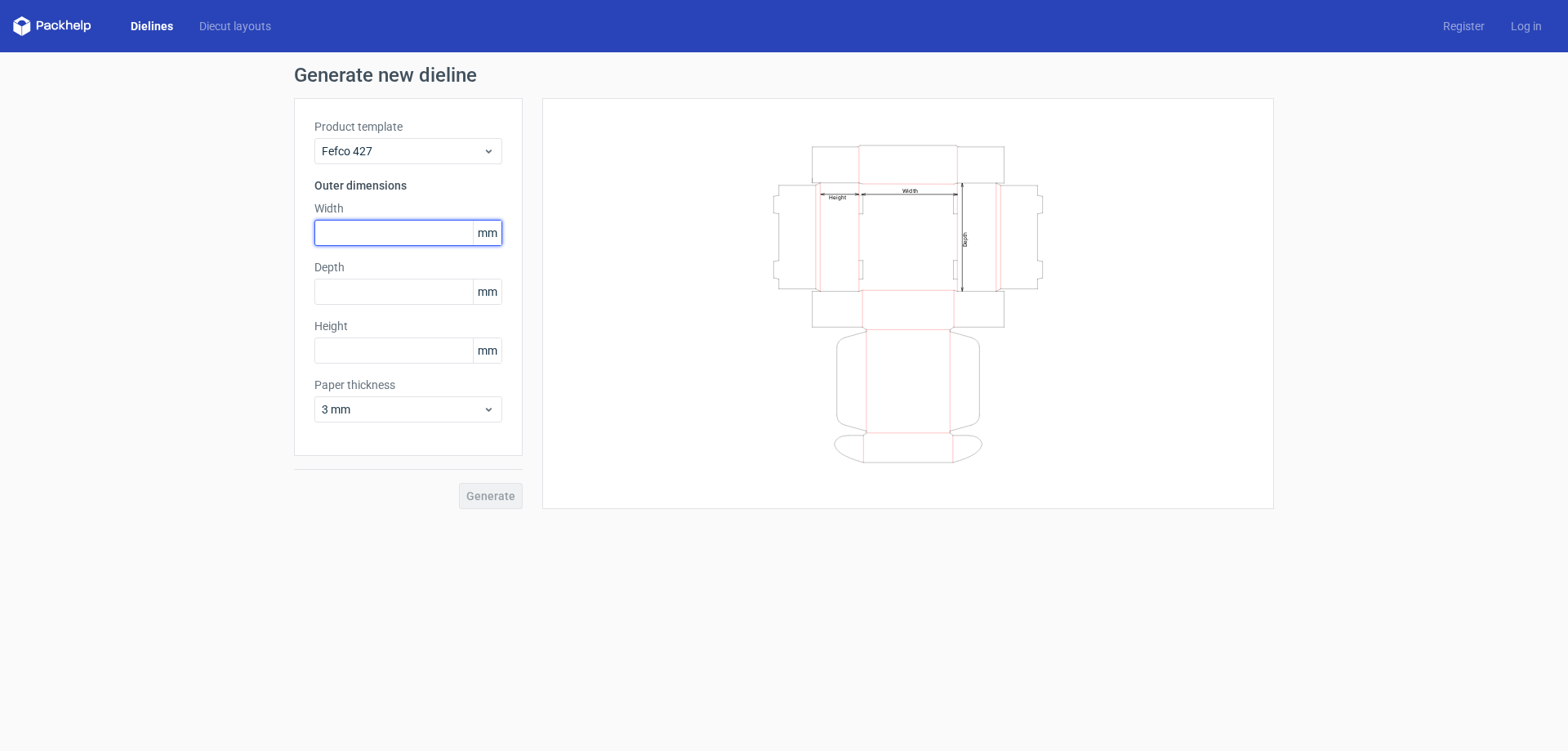
click at [357, 234] on input "text" at bounding box center [408, 233] width 188 height 27
click at [394, 358] on input "text" at bounding box center [408, 351] width 188 height 27
type input "50"
click at [351, 288] on input "text" at bounding box center [408, 292] width 188 height 27
click at [355, 239] on input "text" at bounding box center [408, 233] width 188 height 27
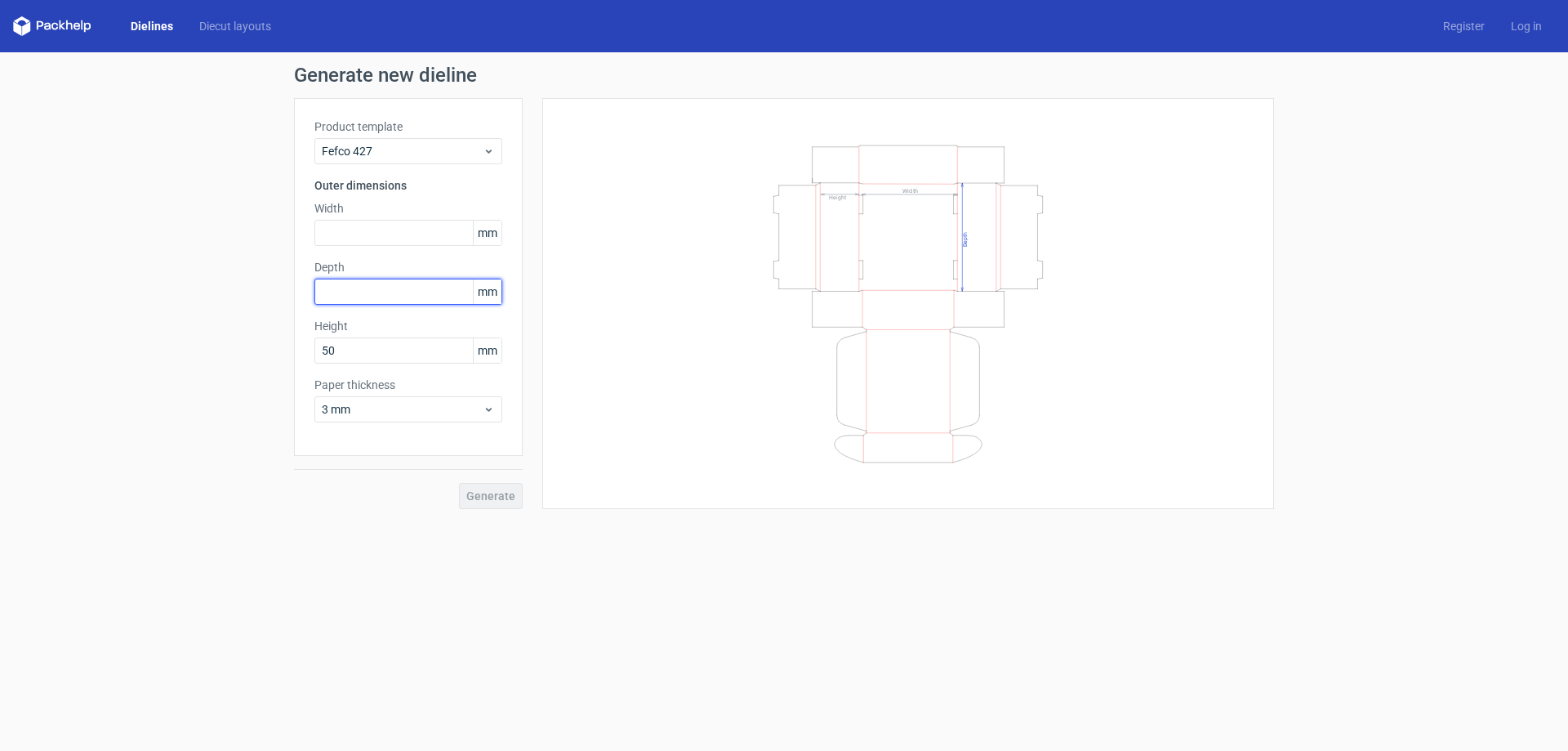
click at [355, 292] on input "text" at bounding box center [408, 292] width 188 height 27
type input "80"
click at [347, 229] on input "text" at bounding box center [408, 233] width 188 height 27
type input "150"
drag, startPoint x: 406, startPoint y: 600, endPoint x: 423, endPoint y: 576, distance: 29.4
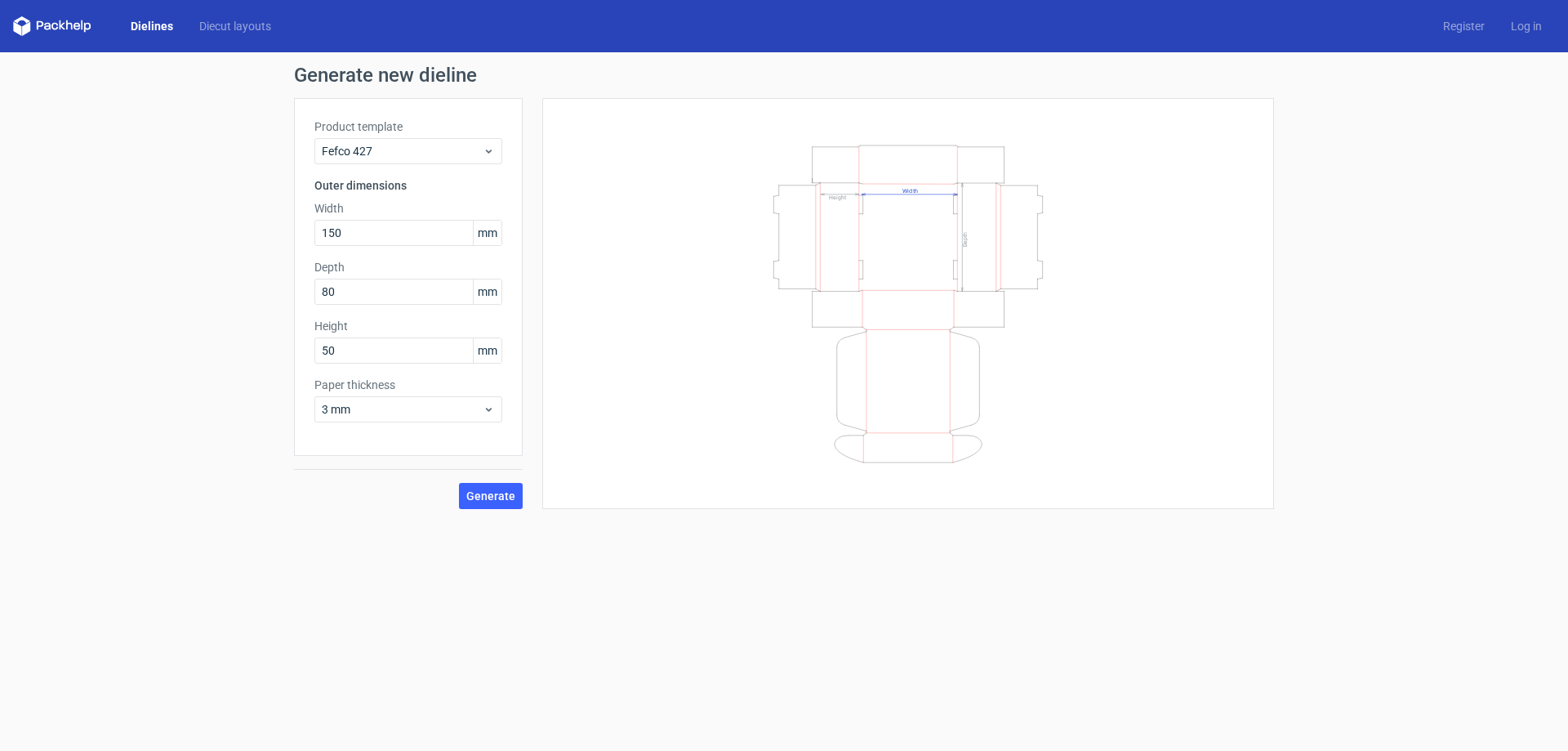
click at [407, 600] on form "Generate new dieline Product template Fefco 427 Outer dimensions Width 150 mm D…" at bounding box center [784, 401] width 1568 height 698
click at [491, 492] on span "Generate" at bounding box center [490, 496] width 49 height 11
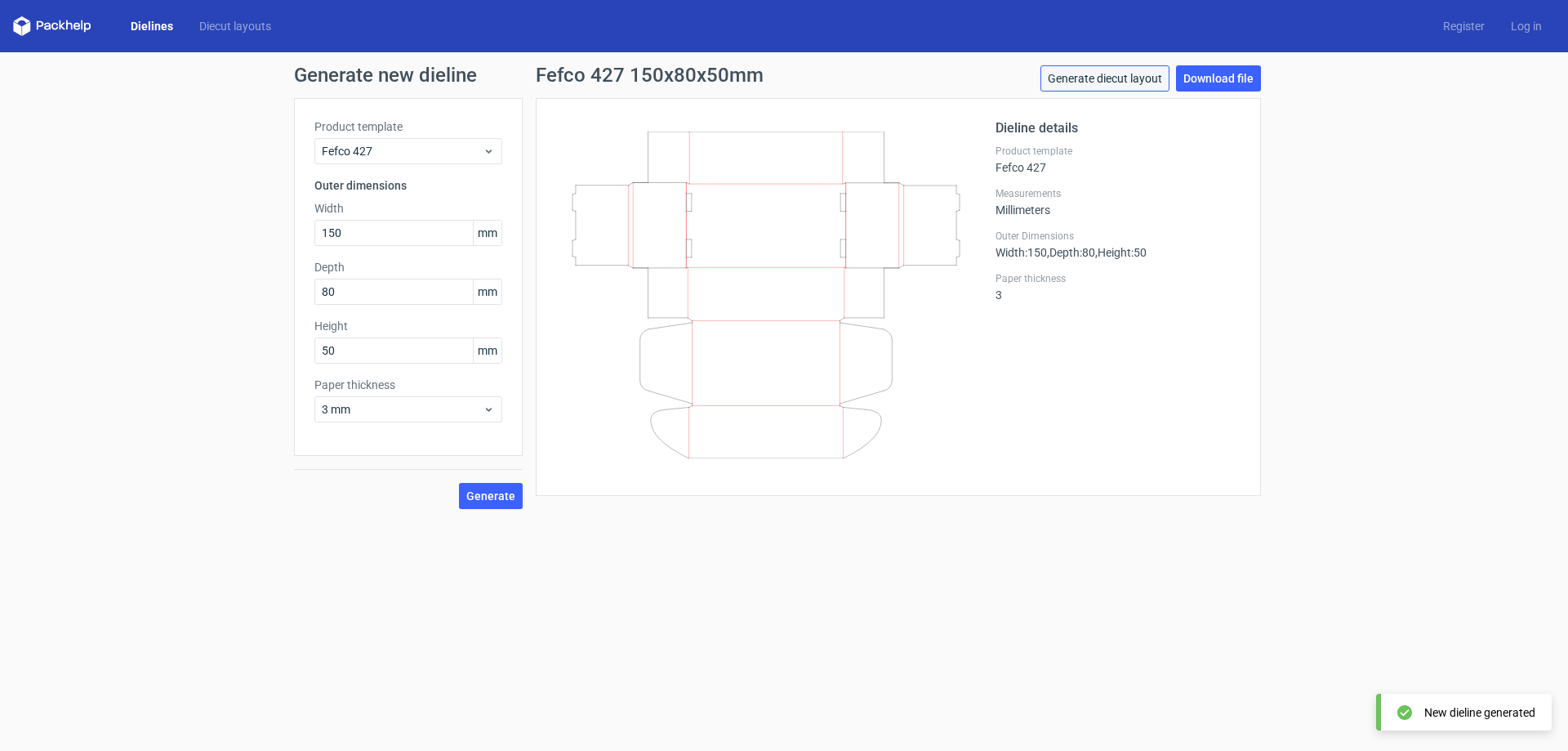
click at [1084, 78] on link "Generate diecut layout" at bounding box center [1105, 79] width 129 height 27
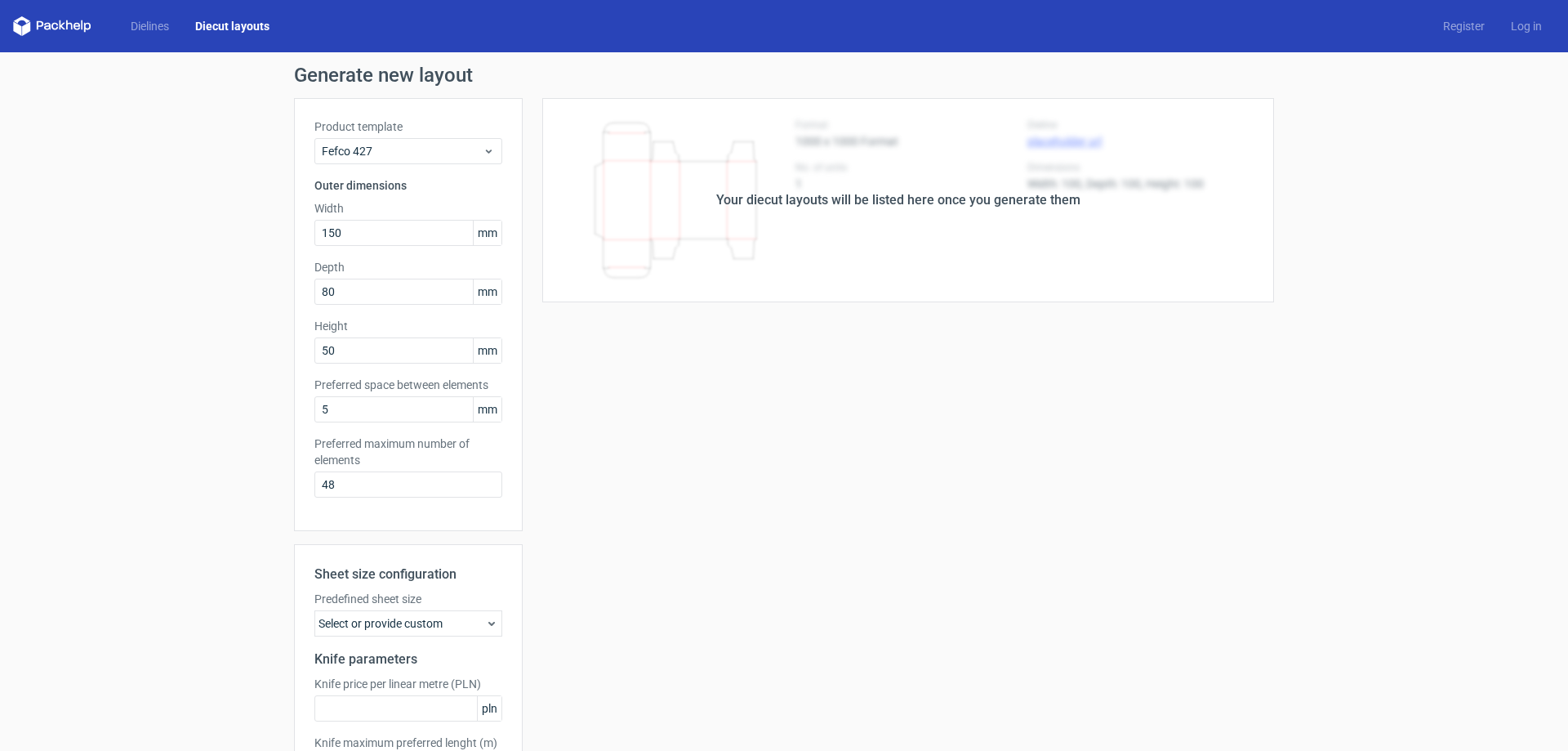
click at [763, 209] on div "Your diecut layouts will be listed here once you generate them" at bounding box center [898, 200] width 364 height 19
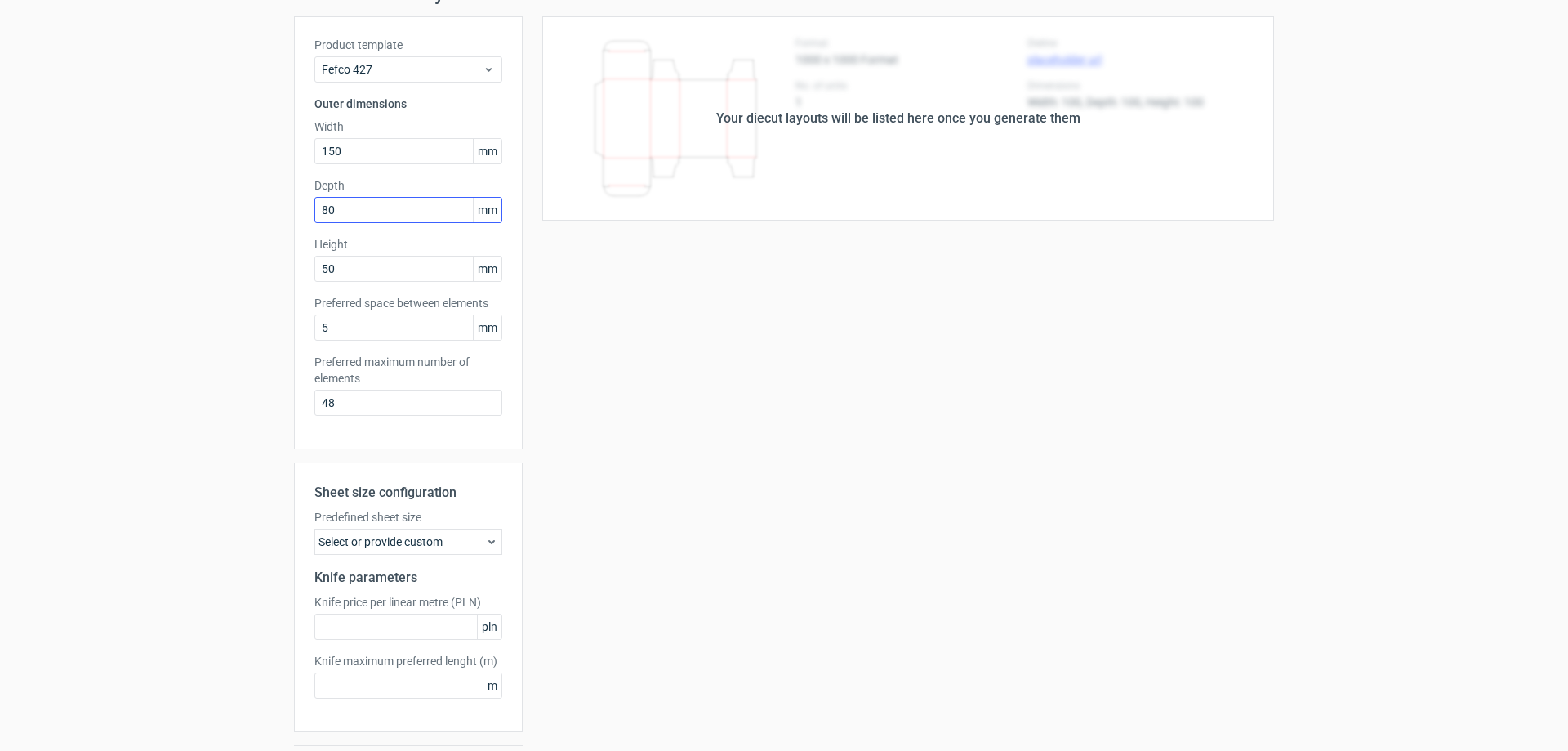
scroll to position [129, 0]
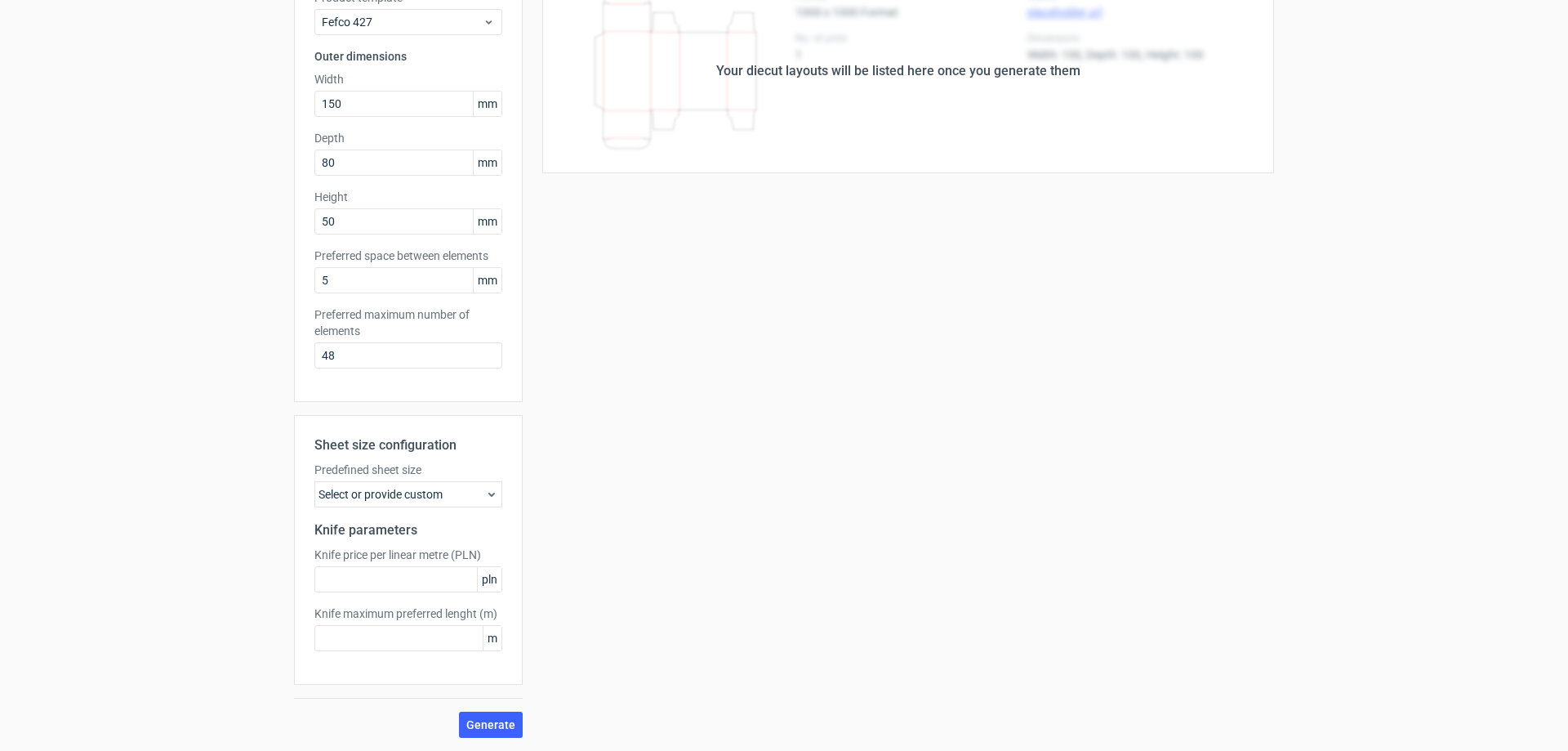
click at [458, 488] on div "Select or provide custom" at bounding box center [408, 495] width 188 height 27
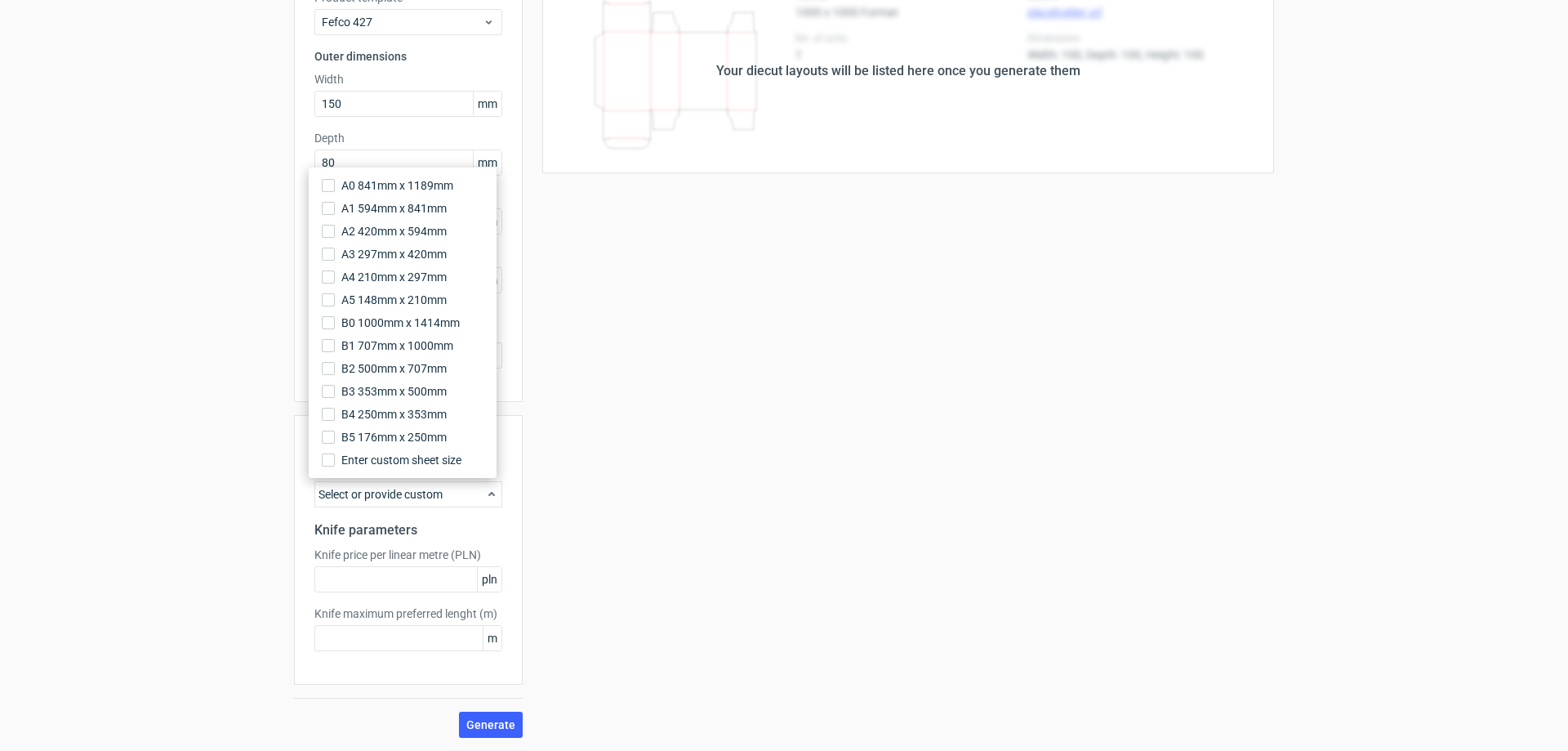
click at [603, 481] on div "Your diecut layouts will be listed here once you generate them Height Depth Wid…" at bounding box center [898, 353] width 752 height 769
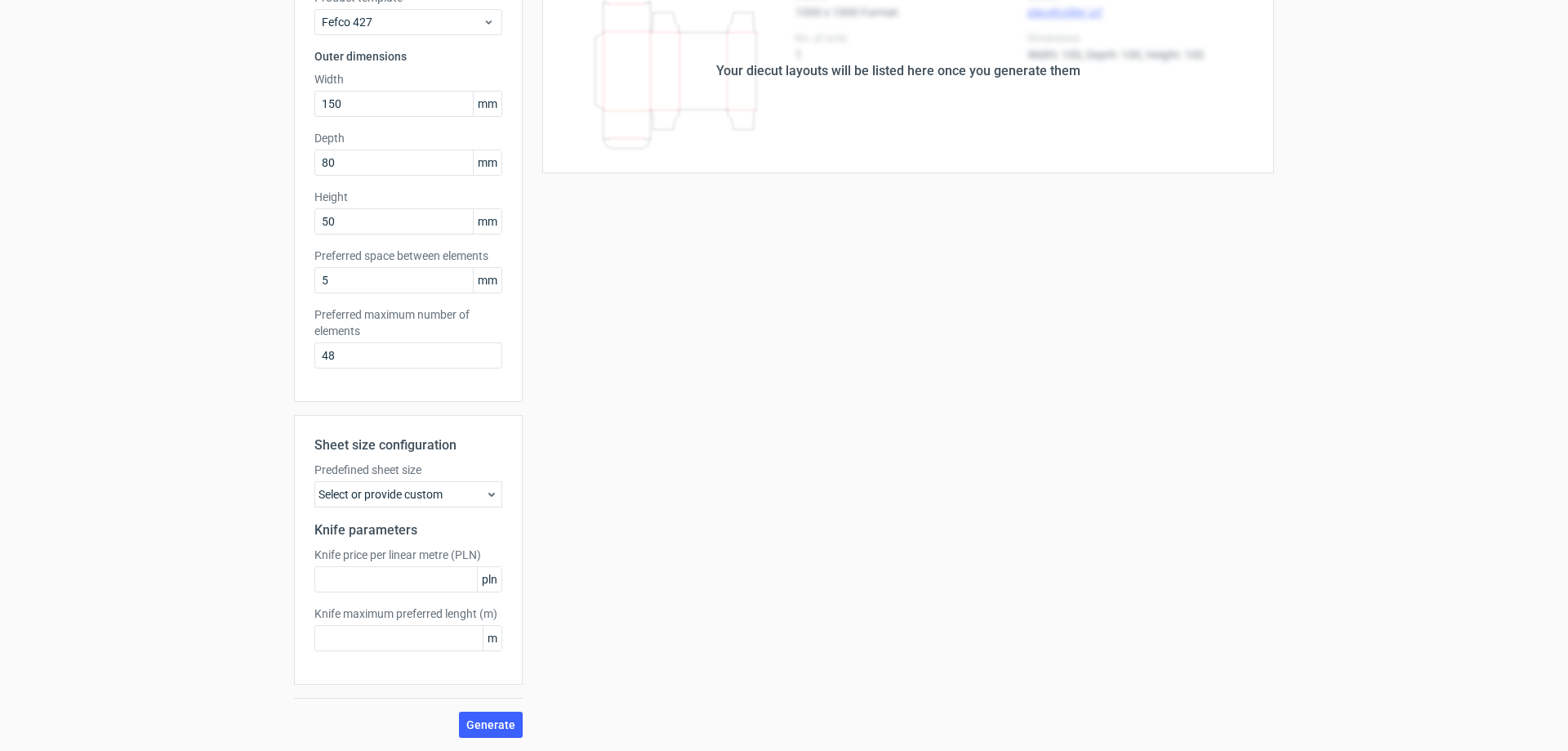
click at [448, 493] on div "Select or provide custom" at bounding box center [408, 495] width 188 height 27
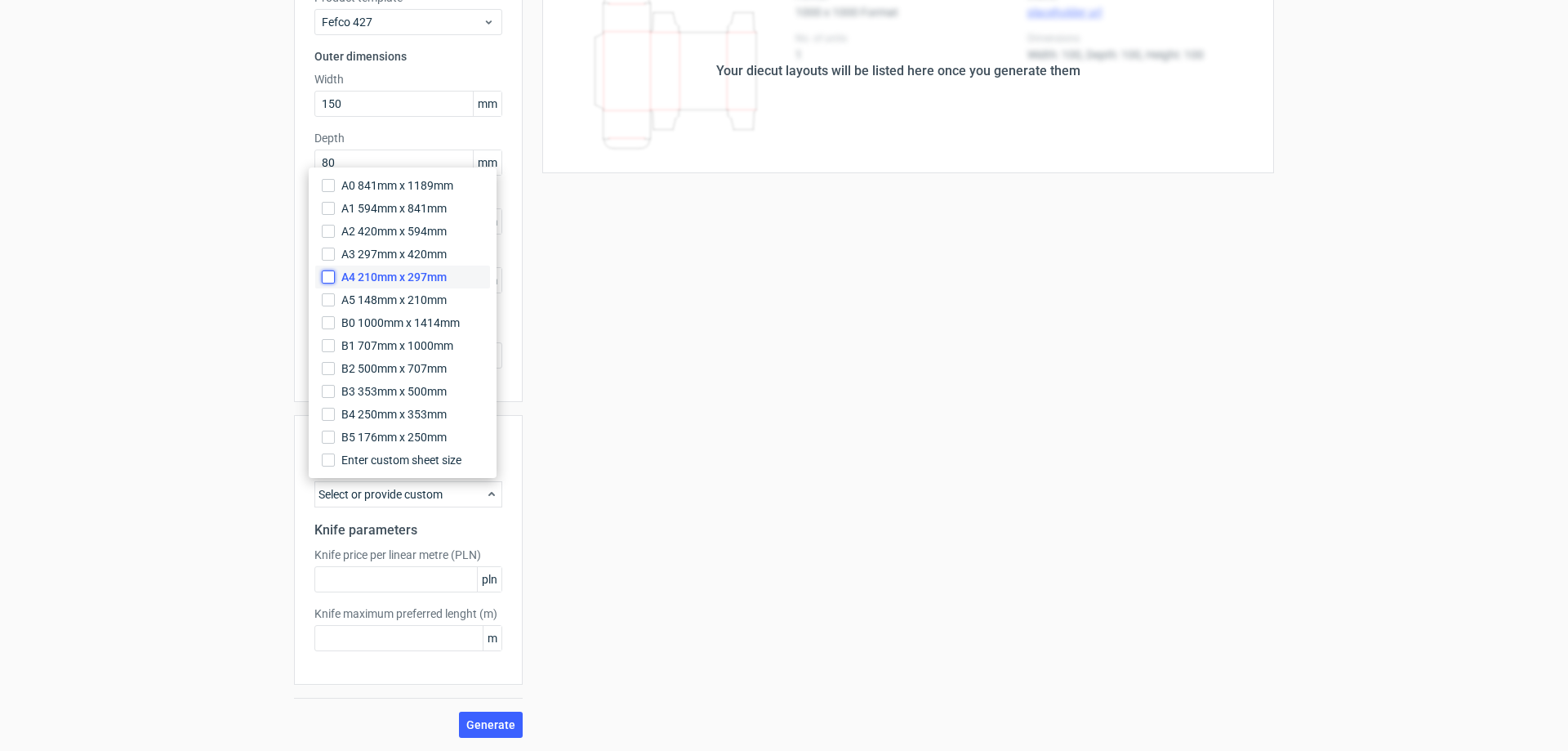
click at [326, 277] on input "A4 210mm x 297mm" at bounding box center [328, 277] width 13 height 13
click at [670, 478] on div "Your diecut layouts will be listed here once you generate them Height Depth Wid…" at bounding box center [898, 353] width 752 height 769
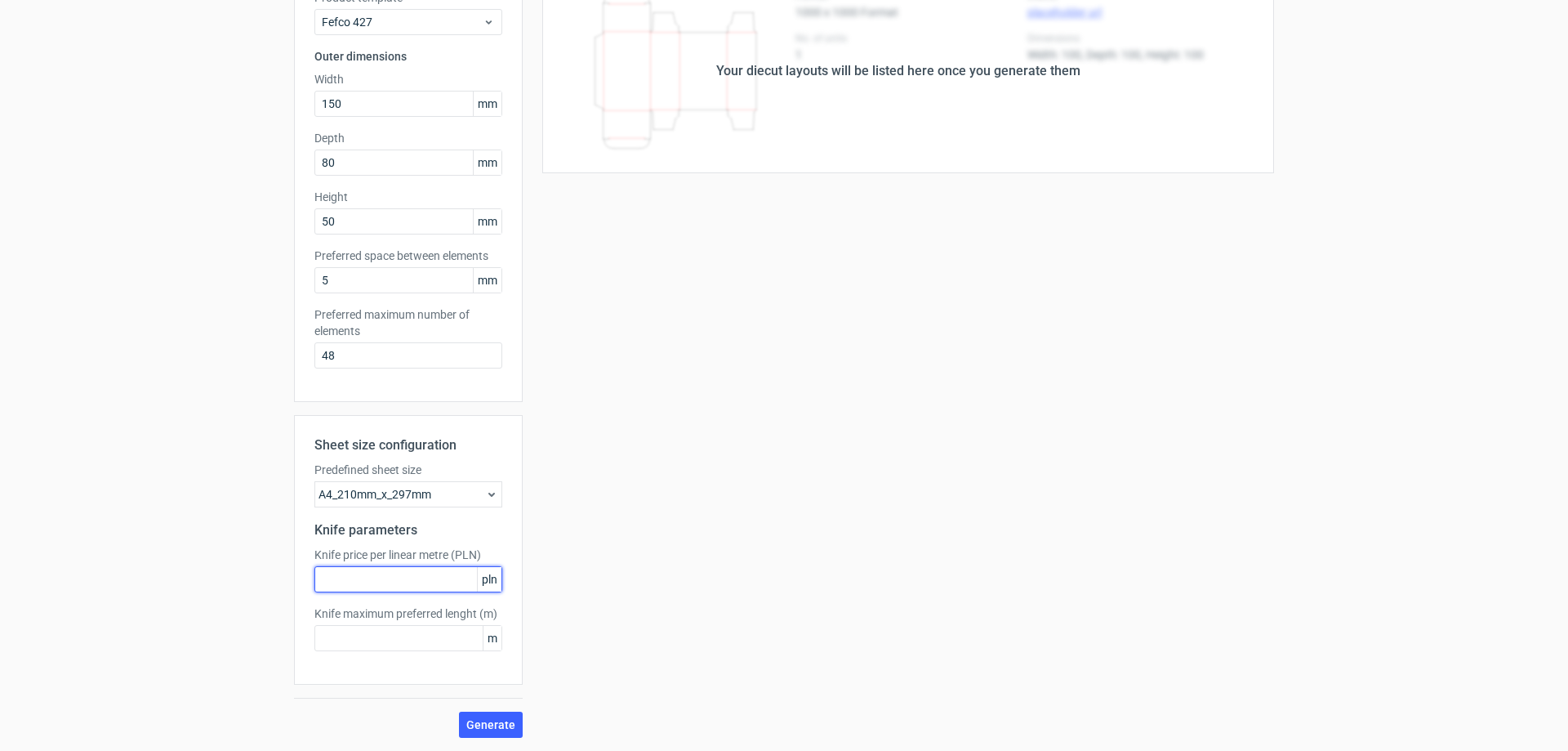
click at [438, 578] on input "text" at bounding box center [408, 580] width 188 height 27
click at [630, 564] on div "Your diecut layouts will be listed here once you generate them Height Depth Wid…" at bounding box center [898, 353] width 752 height 769
click at [494, 729] on span "Generate" at bounding box center [490, 724] width 49 height 11
click at [434, 582] on input "text" at bounding box center [408, 580] width 188 height 27
click at [405, 572] on input "text" at bounding box center [408, 580] width 188 height 27
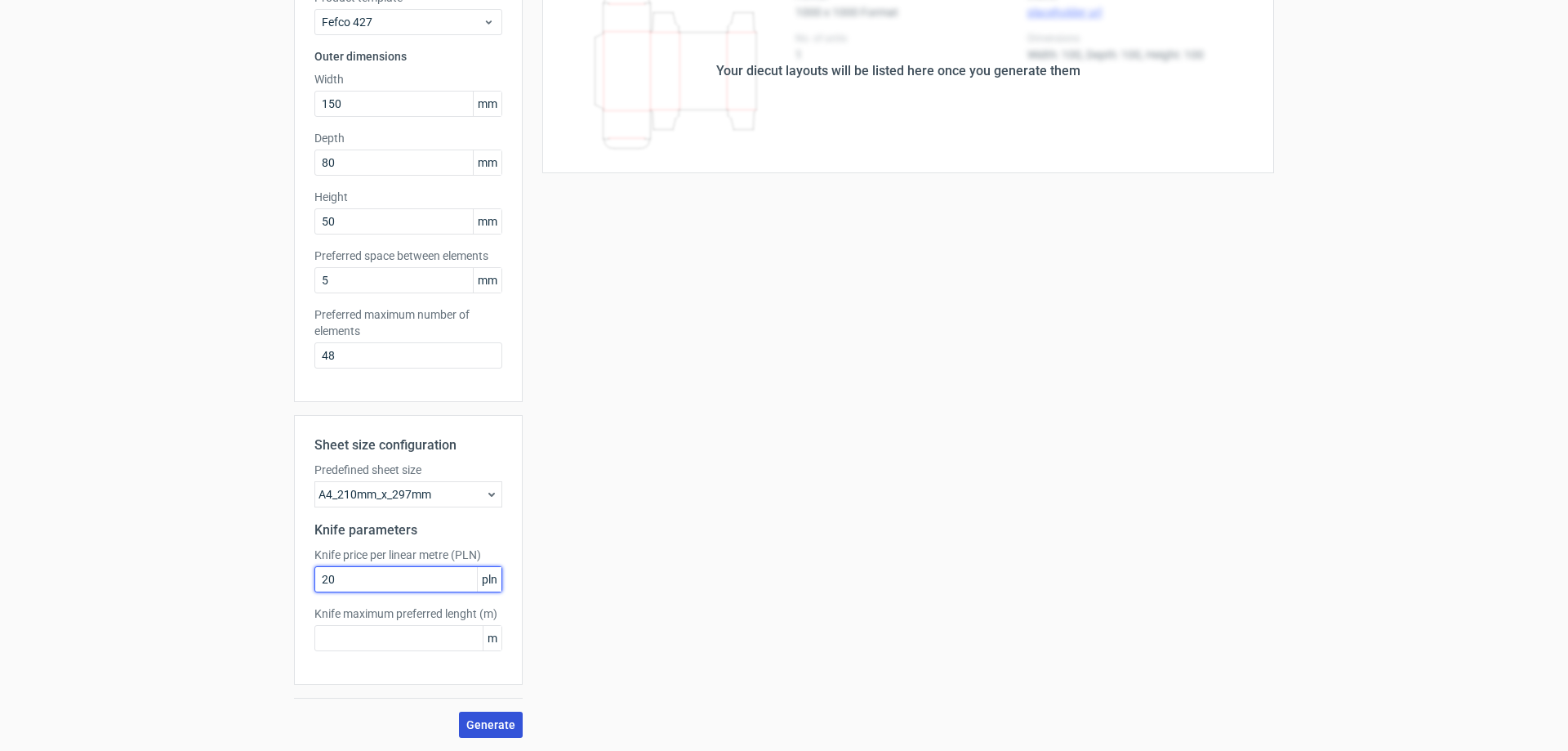
type input "20"
click at [495, 725] on span "Generate" at bounding box center [490, 724] width 49 height 11
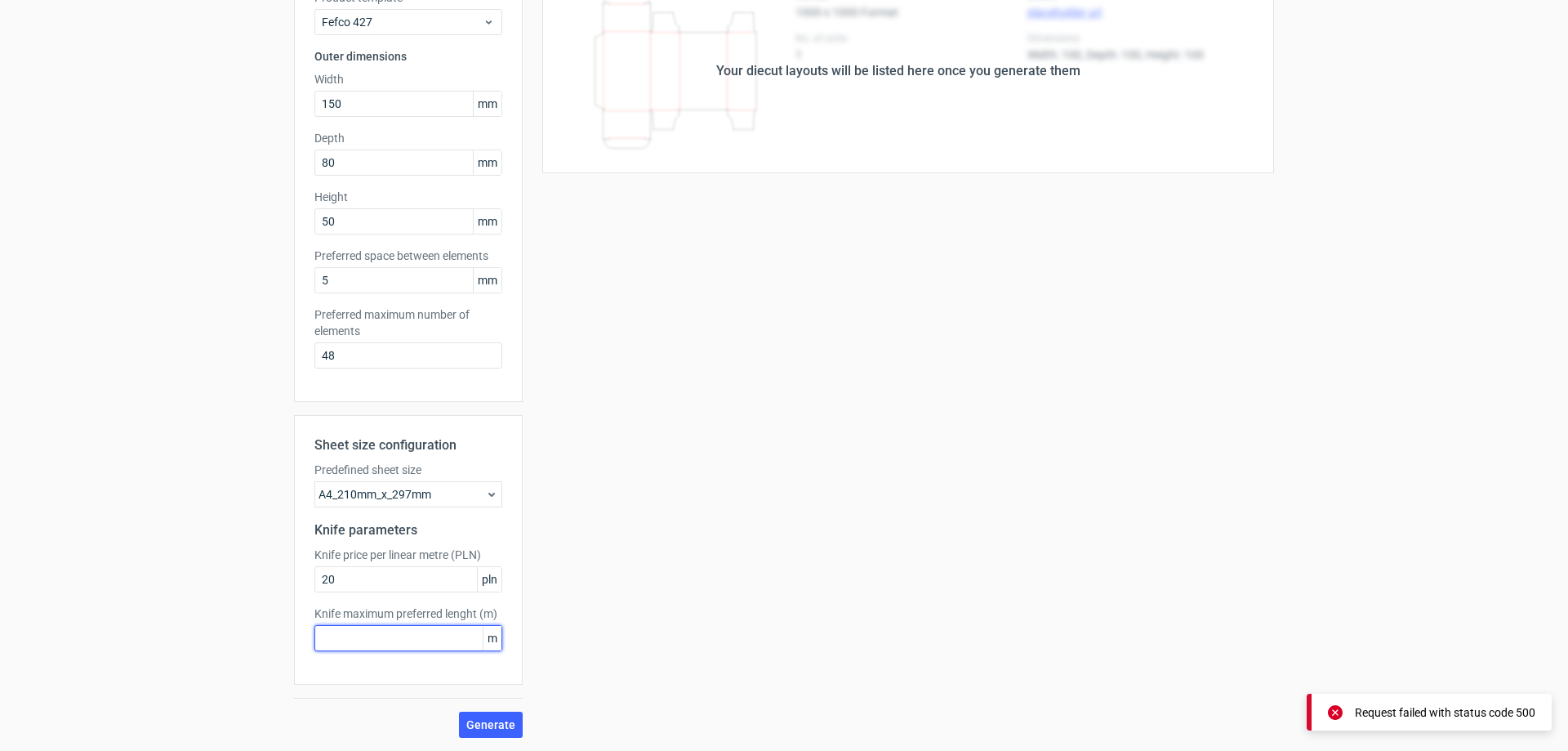
click at [388, 639] on input "text" at bounding box center [408, 638] width 188 height 27
type input "1"
click at [481, 720] on span "Generate" at bounding box center [490, 724] width 49 height 11
drag, startPoint x: 351, startPoint y: 635, endPoint x: 313, endPoint y: 590, distance: 58.9
click at [321, 611] on div "Knife maximum preferred lenght (m) 1 m" at bounding box center [408, 628] width 188 height 46
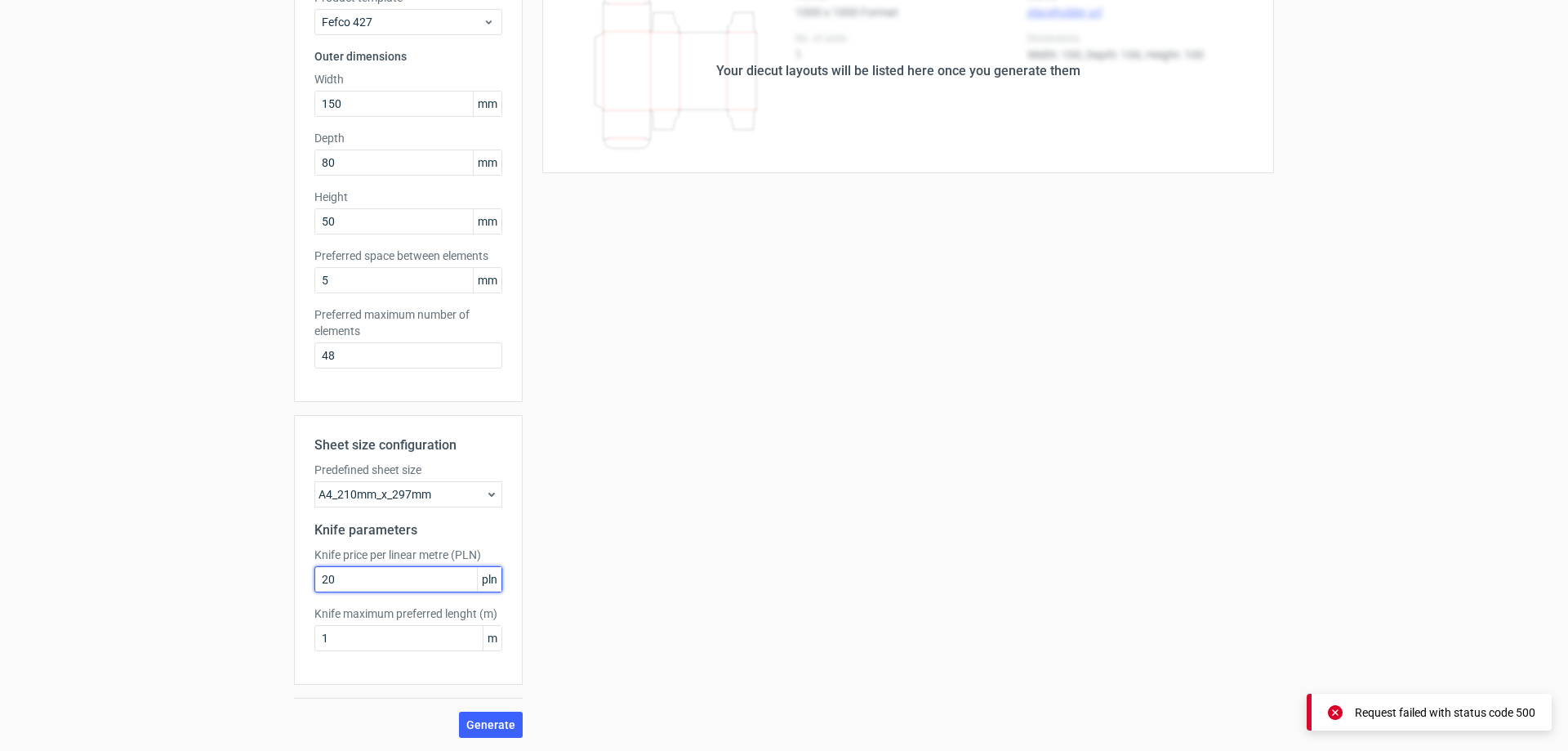
drag, startPoint x: 337, startPoint y: 580, endPoint x: 298, endPoint y: 579, distance: 39.0
click at [327, 580] on input "20" at bounding box center [408, 580] width 188 height 27
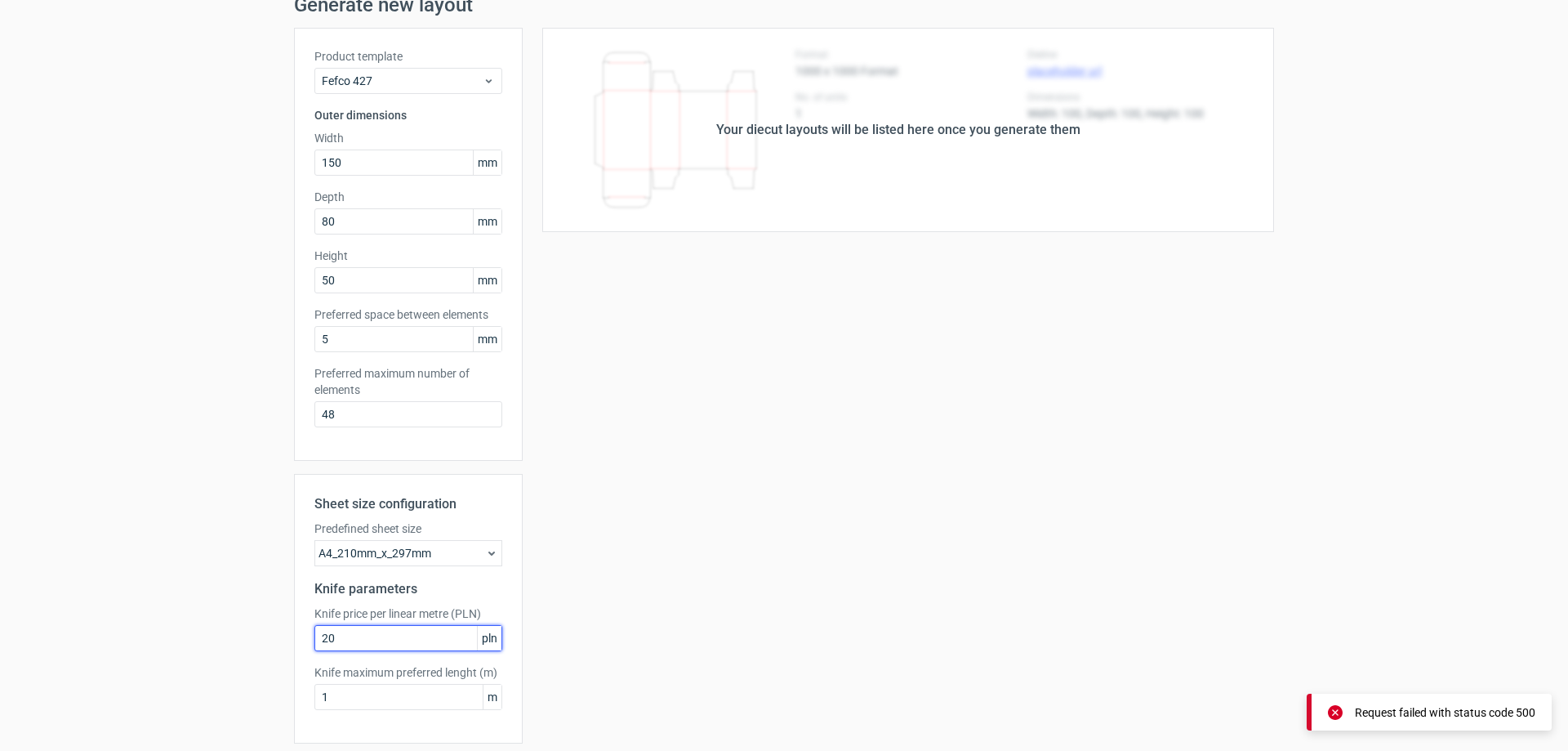
scroll to position [0, 0]
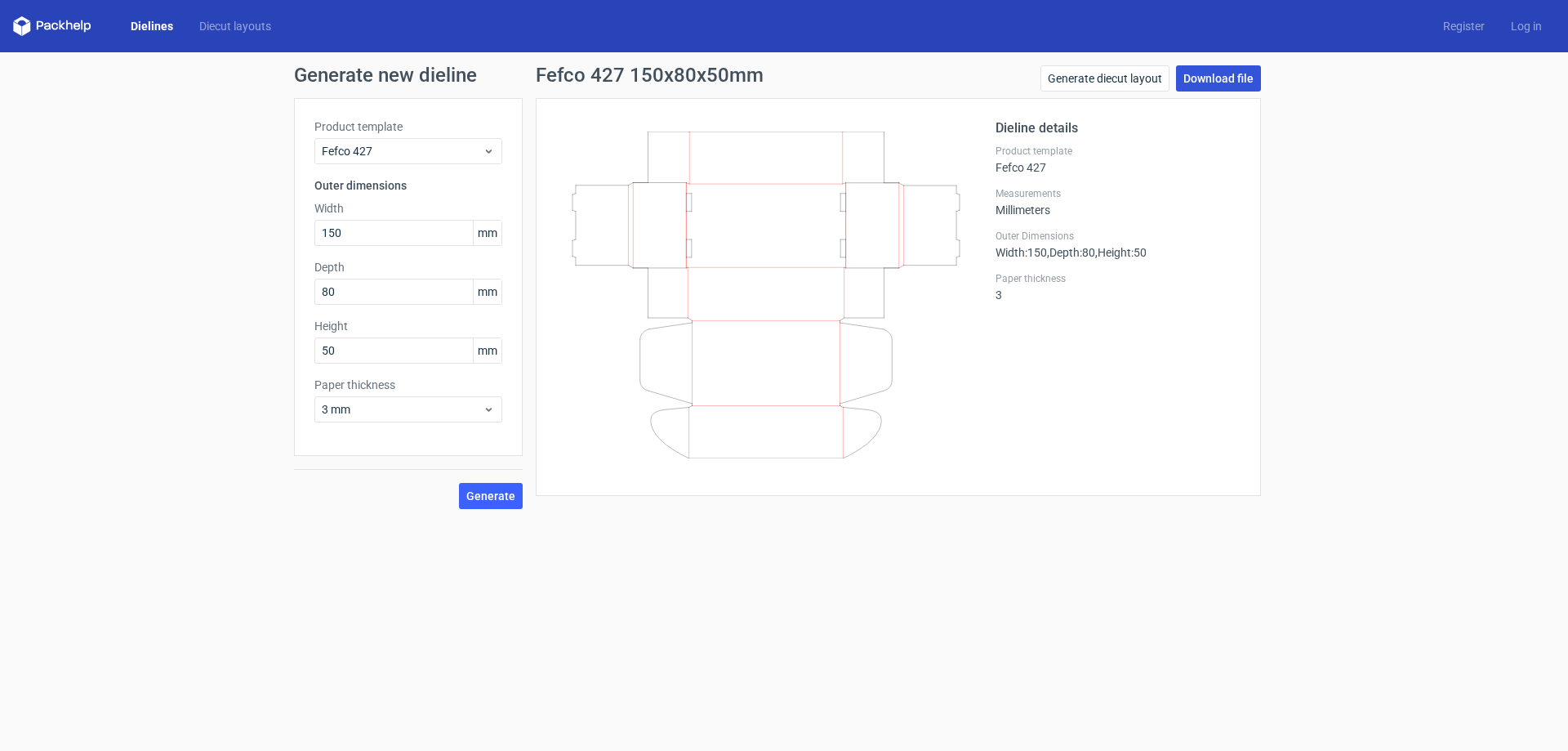
click at [1223, 80] on link "Download file" at bounding box center [1218, 79] width 85 height 27
